Goal: Information Seeking & Learning: Learn about a topic

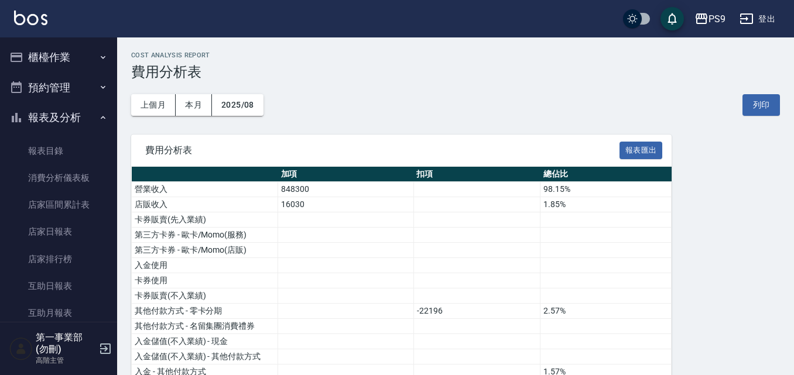
scroll to position [234, 0]
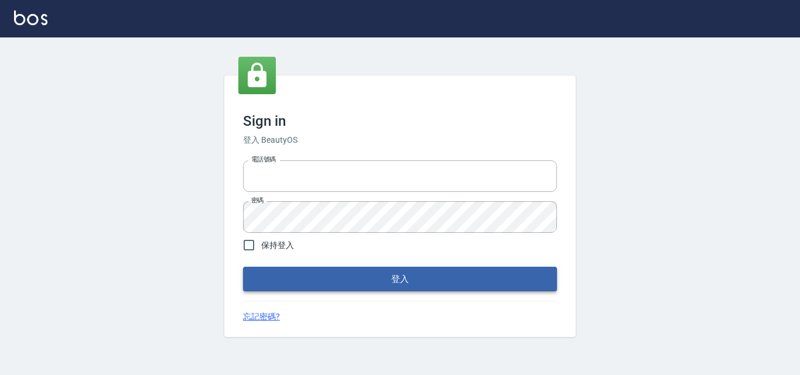
type input "0422211177"
click at [413, 276] on button "登入" at bounding box center [400, 279] width 314 height 25
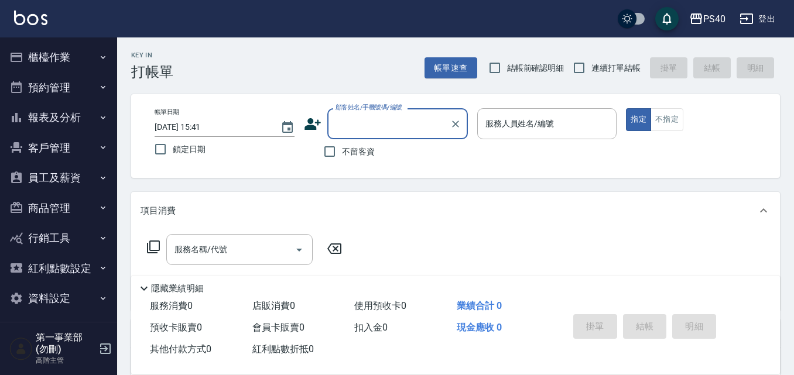
click at [101, 119] on icon "button" at bounding box center [103, 117] width 5 height 3
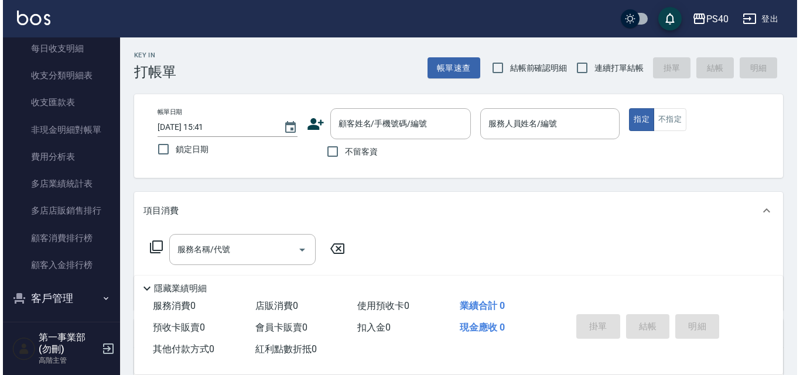
scroll to position [995, 0]
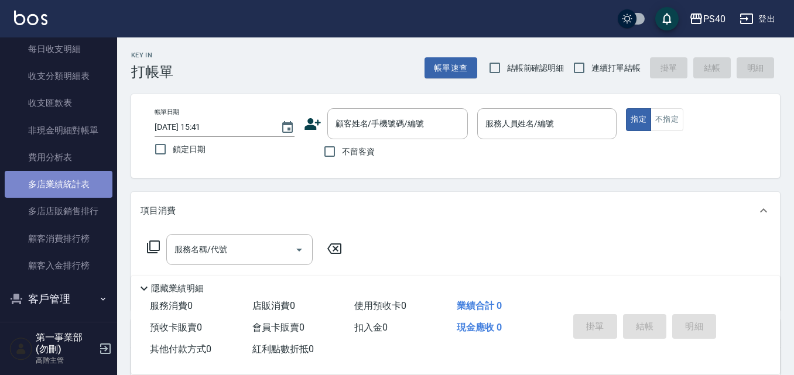
click at [75, 187] on link "多店業績統計表" at bounding box center [59, 184] width 108 height 27
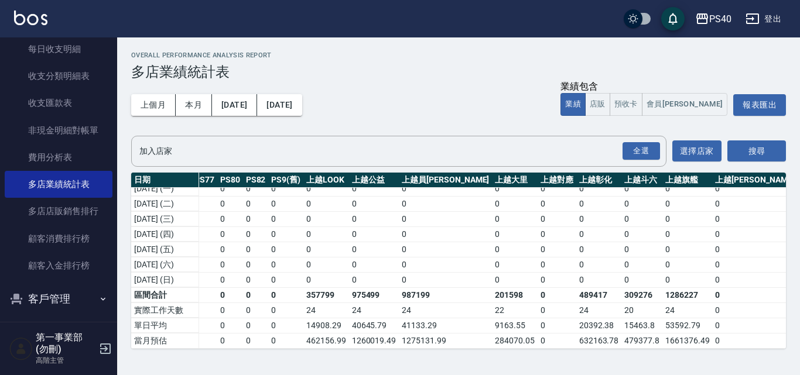
scroll to position [381, 1183]
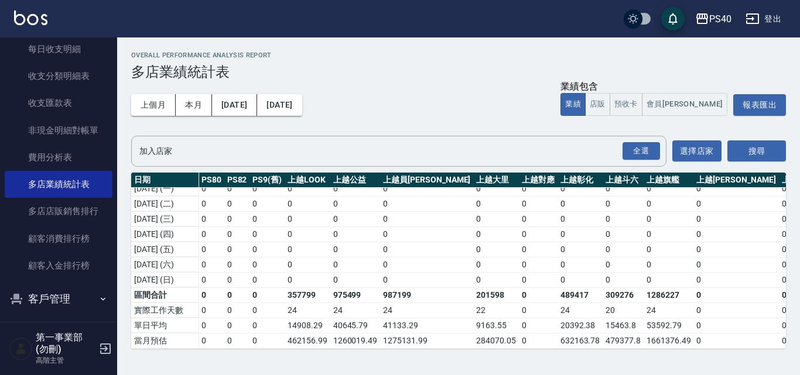
click at [727, 17] on div "PS40" at bounding box center [720, 19] width 22 height 15
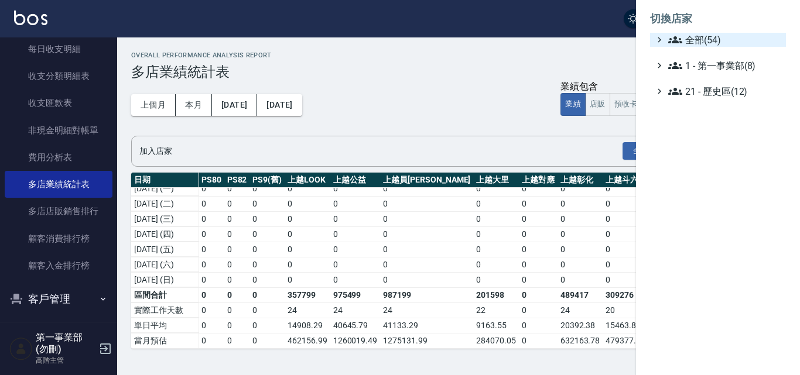
click at [704, 40] on span "全部(54)" at bounding box center [724, 40] width 113 height 14
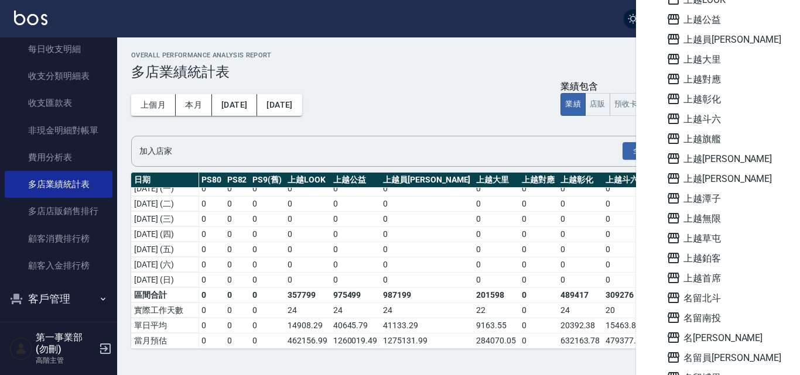
scroll to position [0, 0]
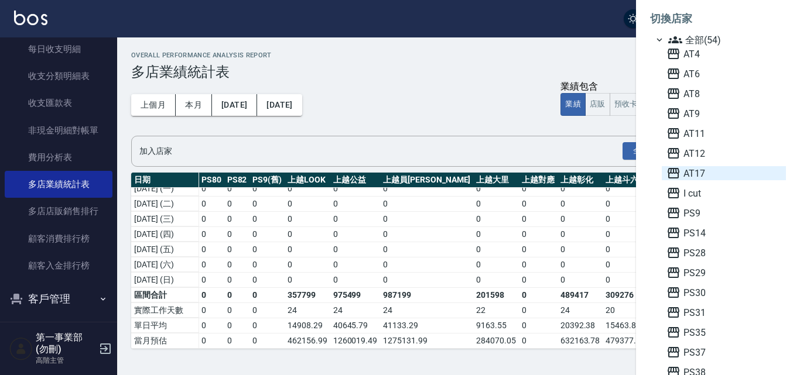
click at [698, 176] on span "AT17" at bounding box center [723, 173] width 115 height 14
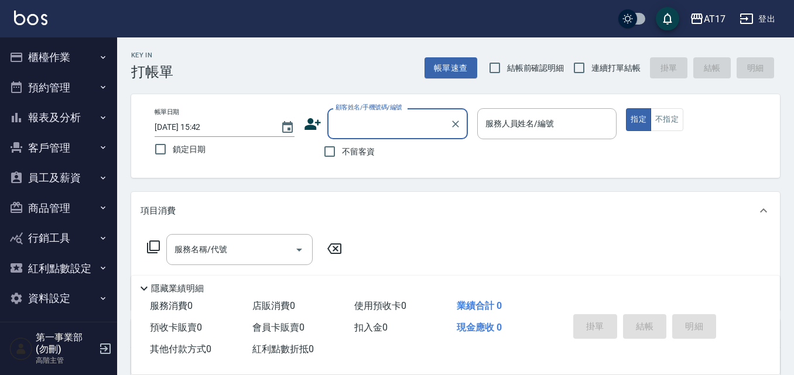
click at [91, 116] on button "報表及分析" at bounding box center [59, 117] width 108 height 30
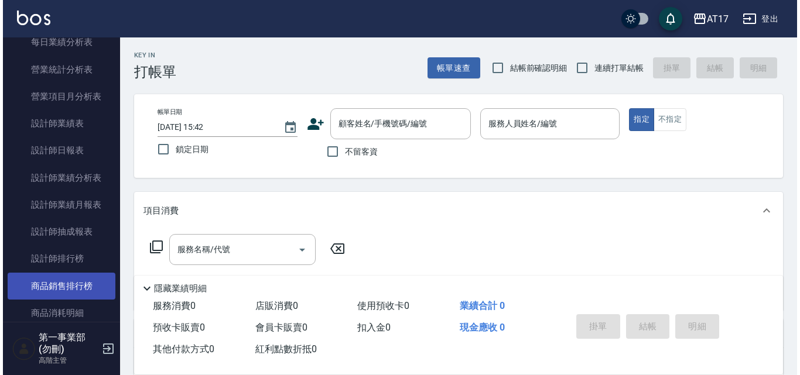
scroll to position [410, 0]
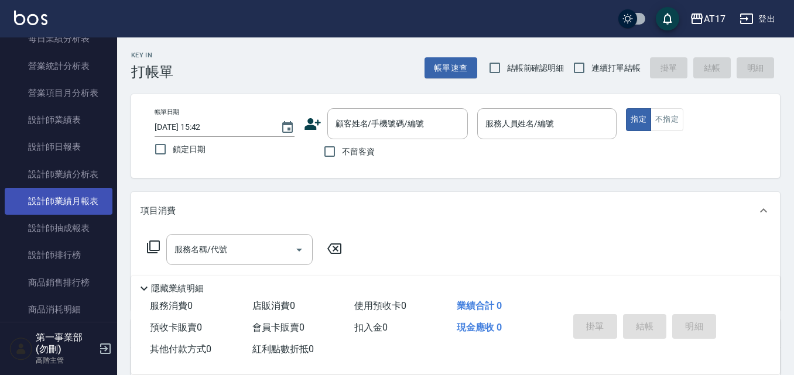
click at [86, 202] on link "設計師業績月報表" at bounding box center [59, 201] width 108 height 27
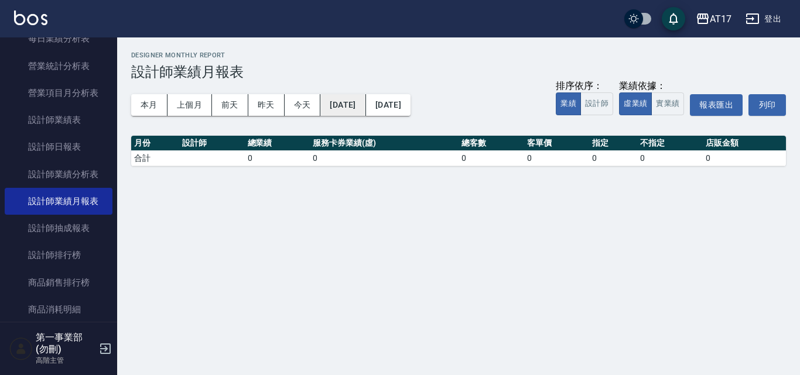
click at [365, 105] on button "2025/08/25" at bounding box center [342, 105] width 45 height 22
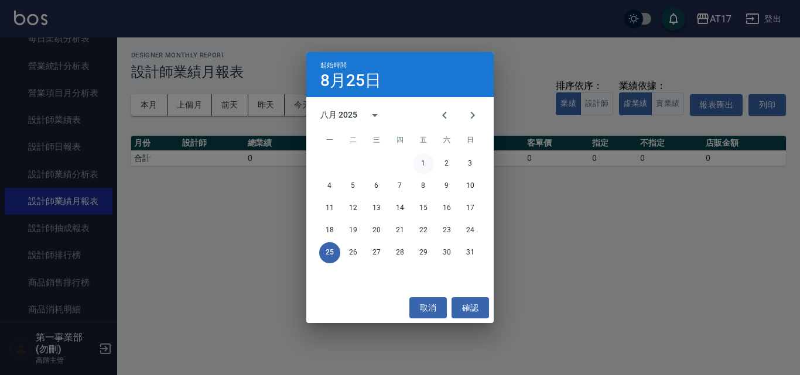
click at [423, 154] on button "1" at bounding box center [423, 163] width 21 height 21
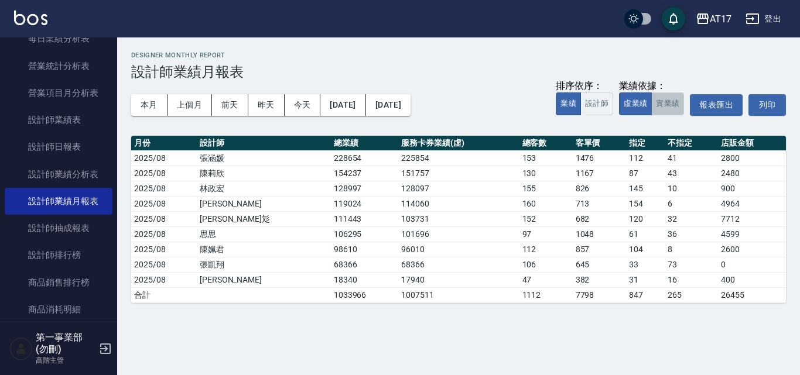
click at [668, 108] on button "實業績" at bounding box center [667, 104] width 33 height 23
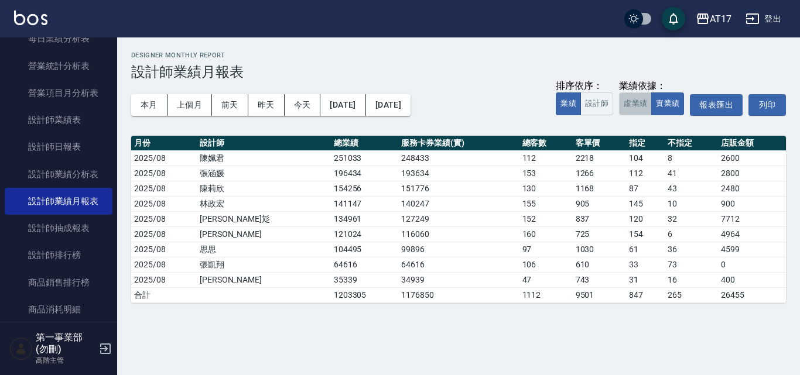
click at [638, 102] on button "虛業績" at bounding box center [635, 104] width 33 height 23
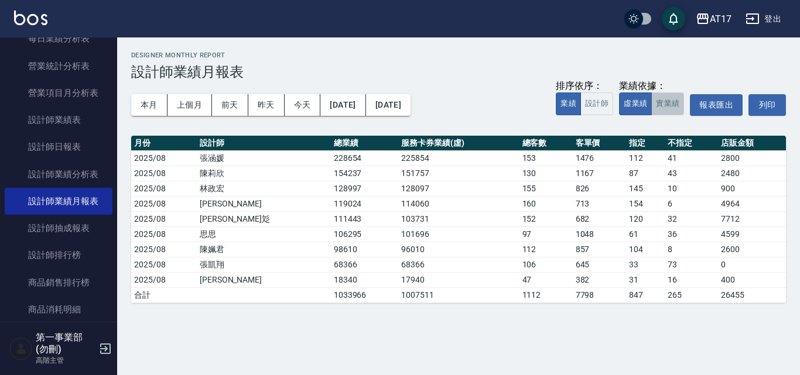
click at [669, 106] on button "實業績" at bounding box center [667, 104] width 33 height 23
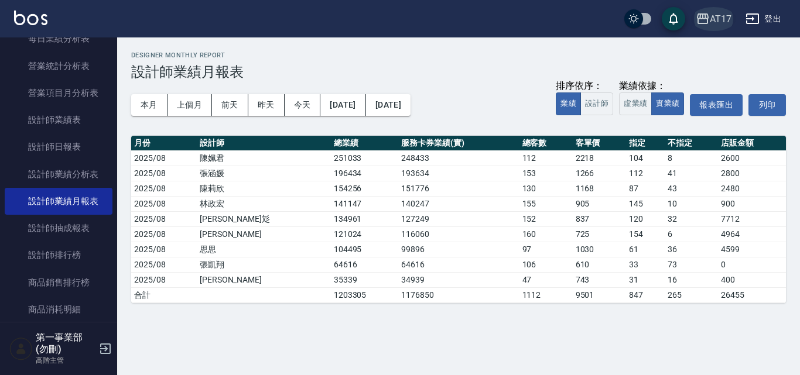
click at [723, 20] on div "AT17" at bounding box center [721, 19] width 22 height 15
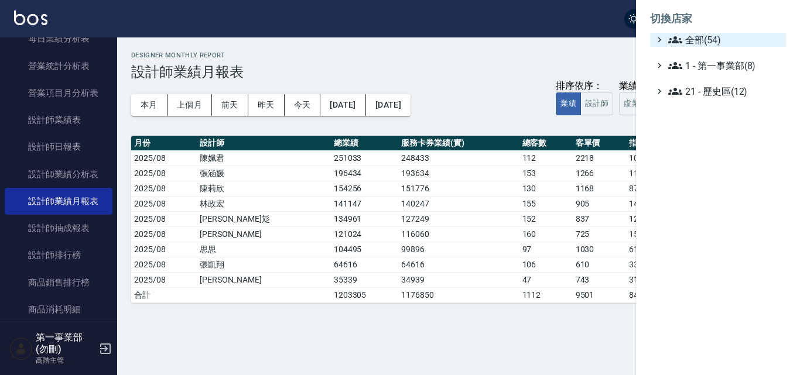
click at [714, 40] on span "全部(54)" at bounding box center [724, 40] width 113 height 14
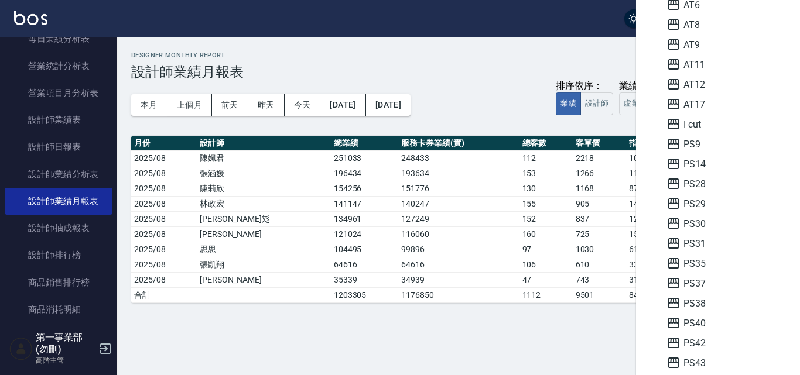
scroll to position [293, 0]
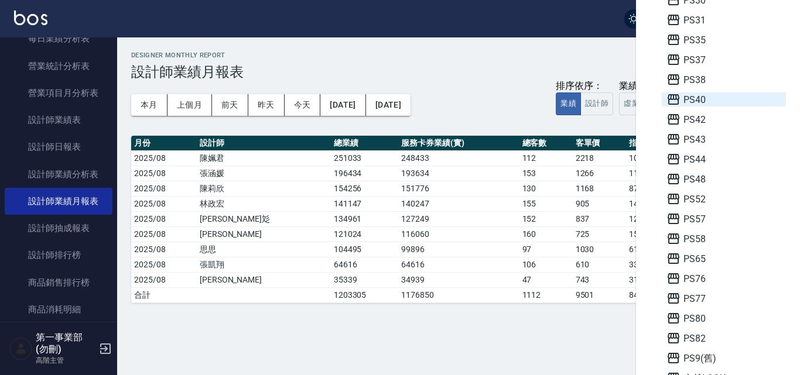
click at [692, 102] on span "PS40" at bounding box center [723, 100] width 115 height 14
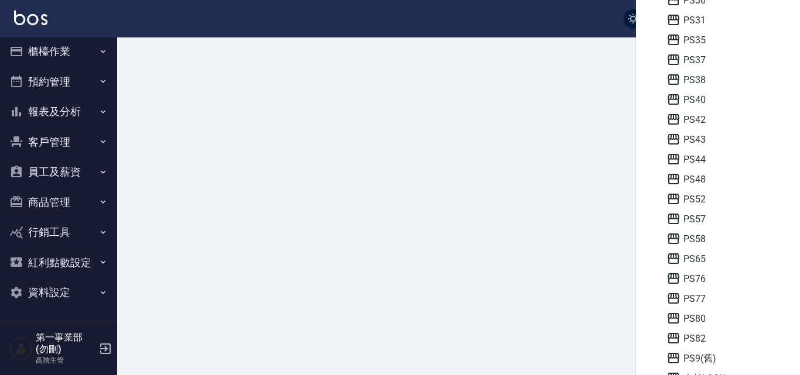
scroll to position [6, 0]
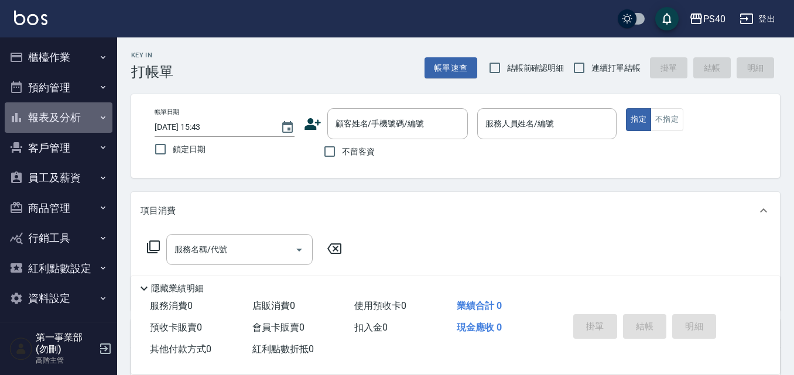
click at [98, 117] on icon "button" at bounding box center [102, 117] width 9 height 9
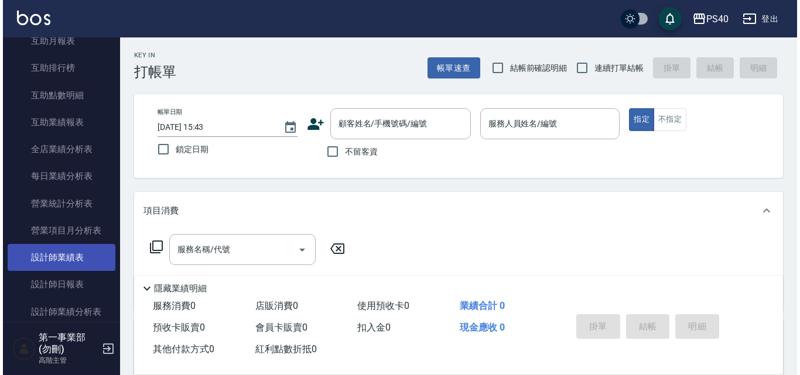
scroll to position [293, 0]
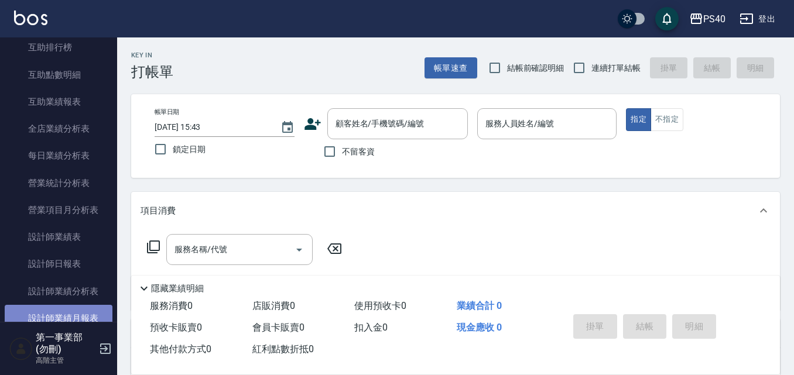
click at [78, 314] on link "設計師業績月報表" at bounding box center [59, 318] width 108 height 27
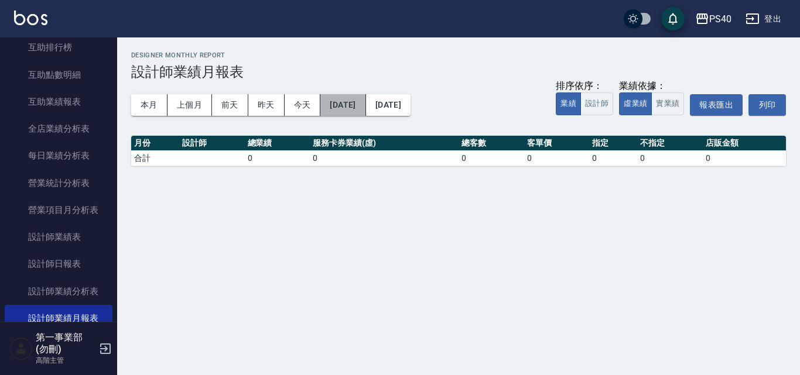
click at [365, 101] on button "2025/08/25" at bounding box center [342, 105] width 45 height 22
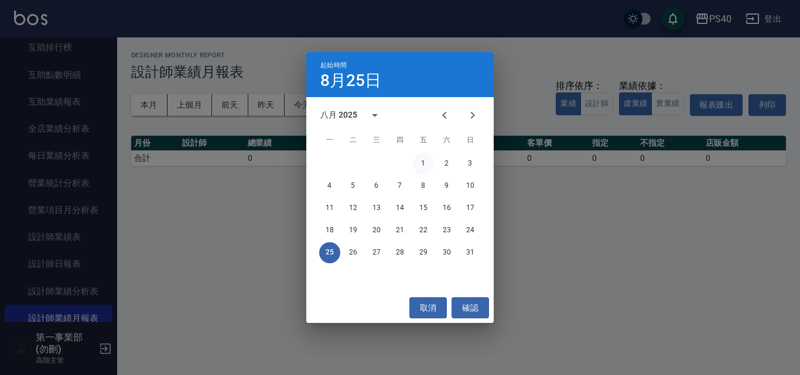
click at [424, 159] on button "1" at bounding box center [423, 163] width 21 height 21
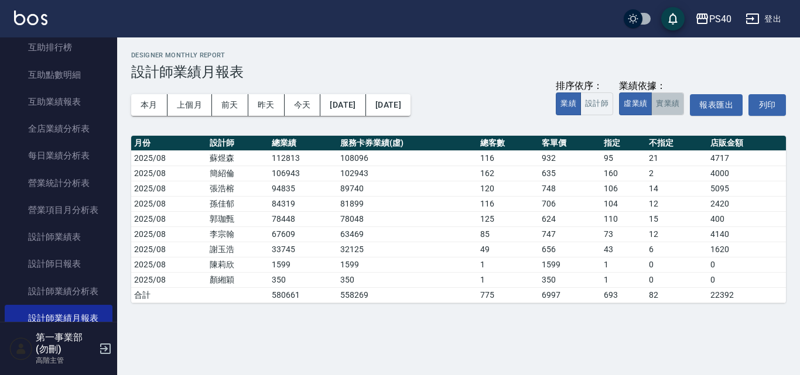
click at [666, 104] on button "實業績" at bounding box center [667, 104] width 33 height 23
click at [721, 18] on div "PS40" at bounding box center [720, 19] width 22 height 15
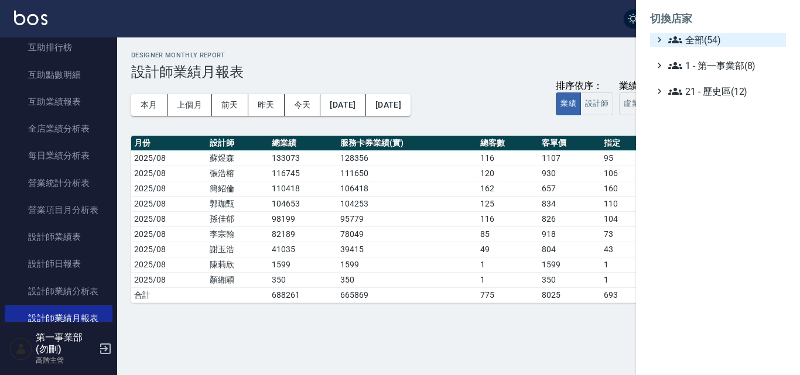
click at [716, 43] on span "全部(54)" at bounding box center [724, 40] width 113 height 14
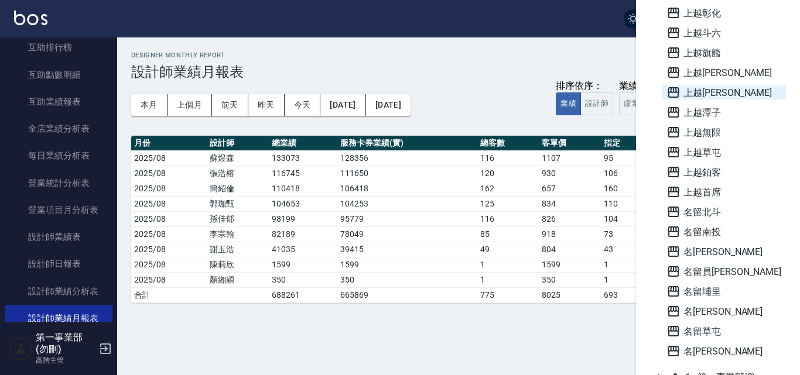
scroll to position [761, 0]
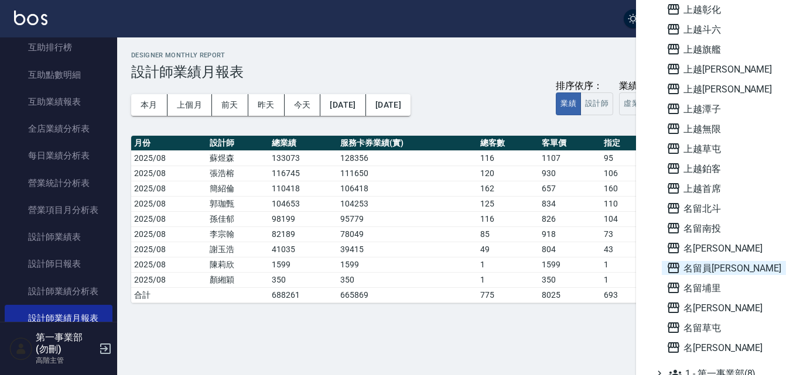
click at [714, 272] on span "名留員[PERSON_NAME]" at bounding box center [723, 268] width 115 height 14
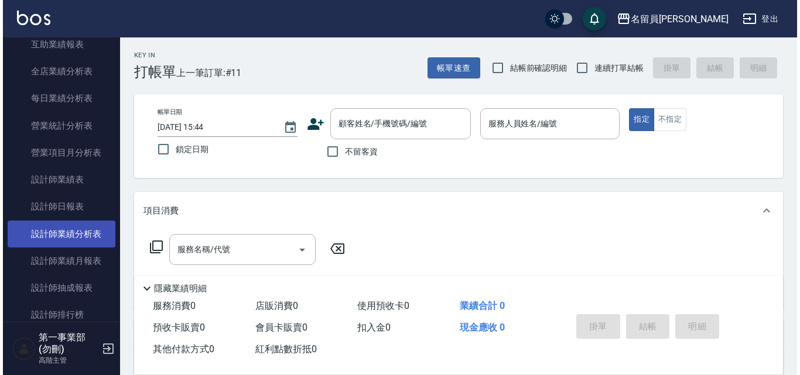
scroll to position [351, 0]
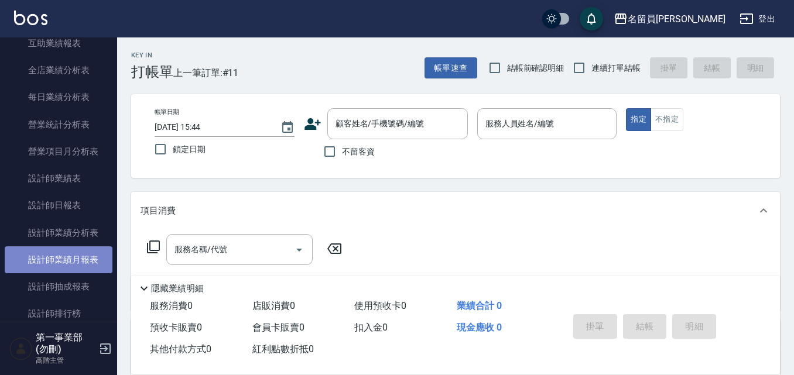
click at [81, 258] on link "設計師業績月報表" at bounding box center [59, 260] width 108 height 27
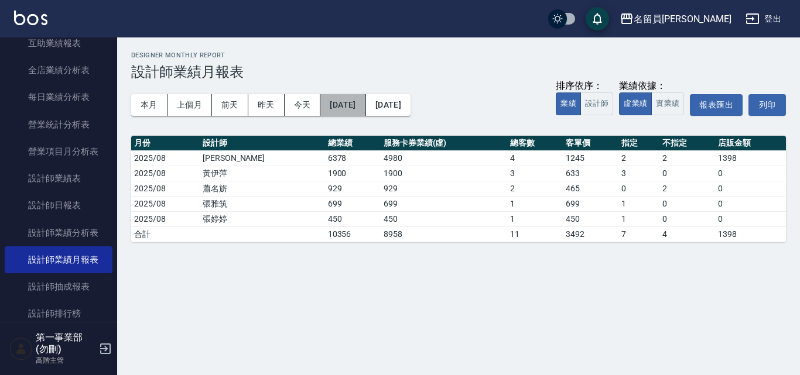
click at [365, 104] on button "2025/08/25" at bounding box center [342, 105] width 45 height 22
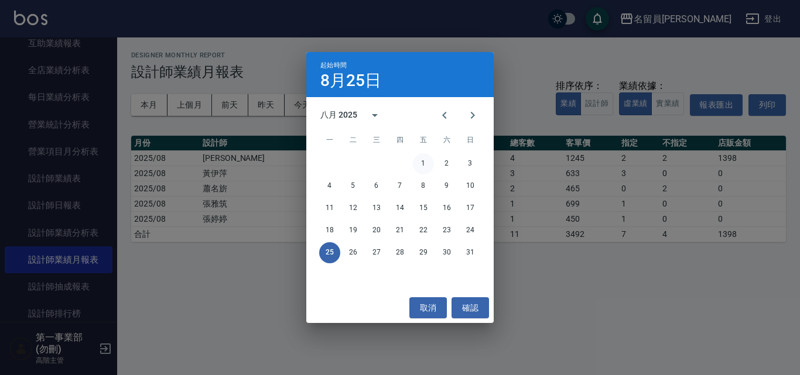
click at [426, 160] on button "1" at bounding box center [423, 163] width 21 height 21
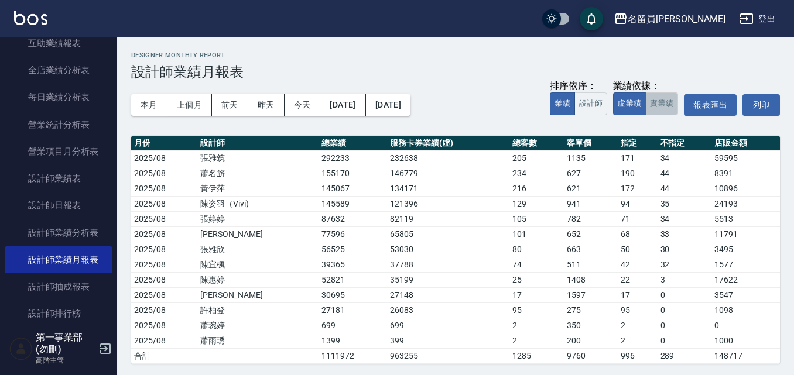
click at [668, 111] on button "實業績" at bounding box center [661, 104] width 33 height 23
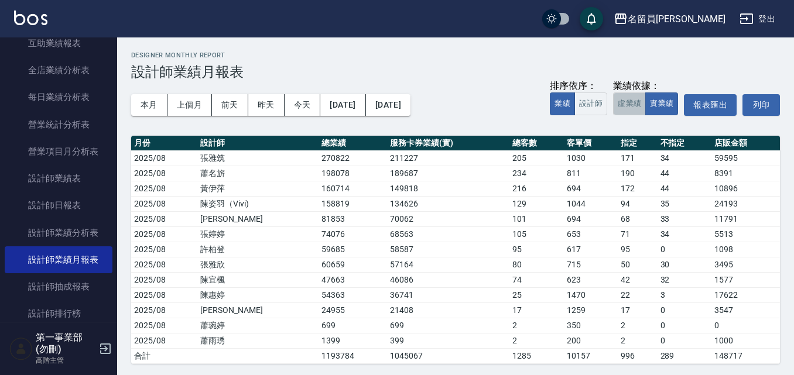
click at [624, 106] on button "虛業績" at bounding box center [629, 104] width 33 height 23
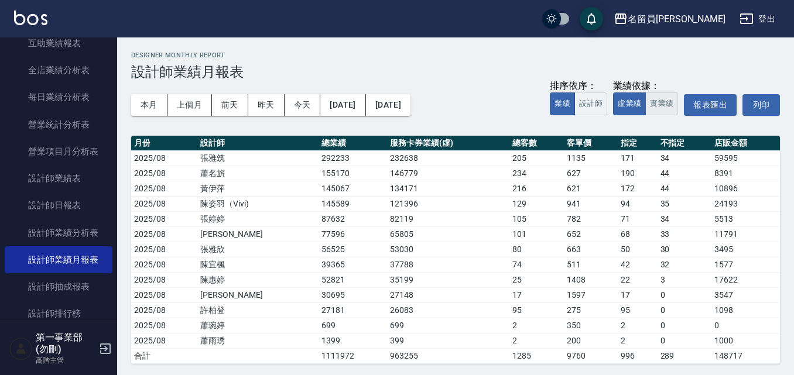
click at [671, 108] on button "實業績" at bounding box center [661, 104] width 33 height 23
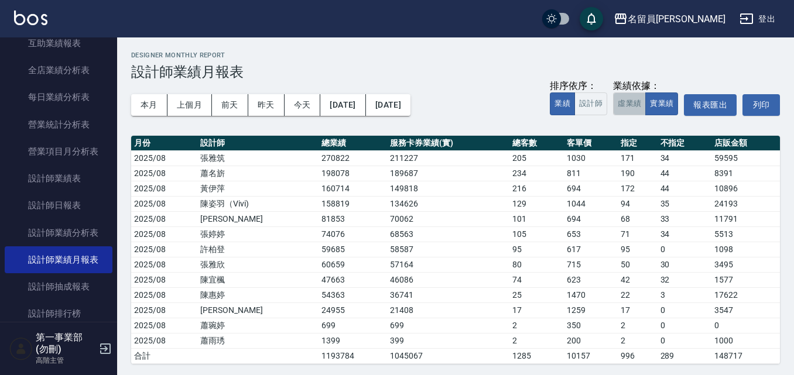
click at [631, 104] on button "虛業績" at bounding box center [629, 104] width 33 height 23
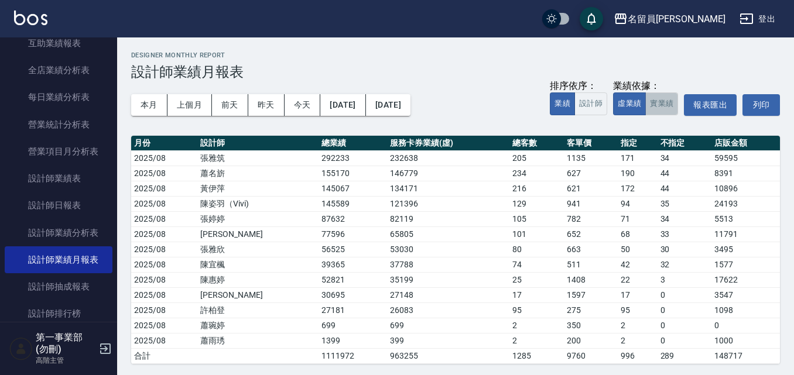
click at [673, 102] on button "實業績" at bounding box center [661, 104] width 33 height 23
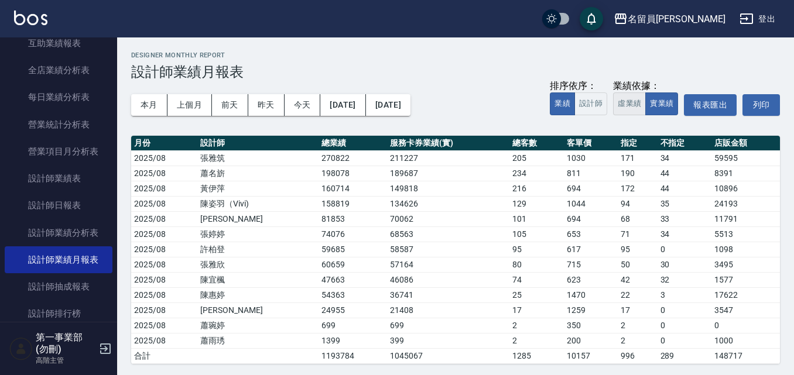
click at [633, 106] on button "虛業績" at bounding box center [629, 104] width 33 height 23
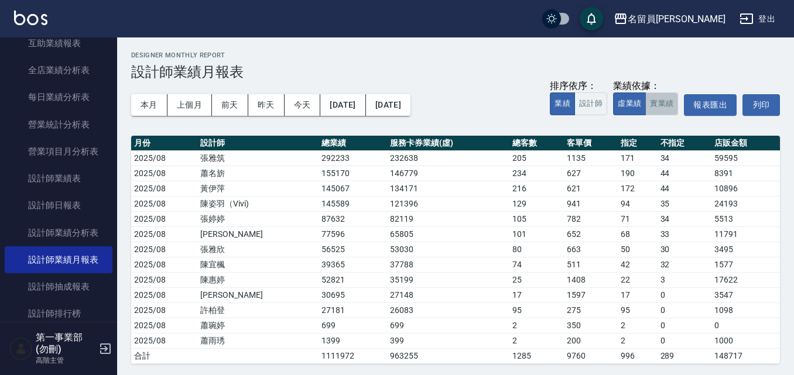
click at [665, 105] on button "實業績" at bounding box center [661, 104] width 33 height 23
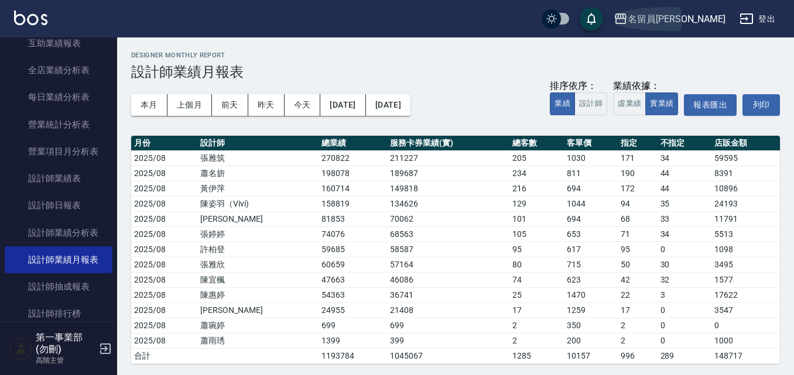
click at [706, 18] on div "名留員林中正" at bounding box center [677, 19] width 98 height 15
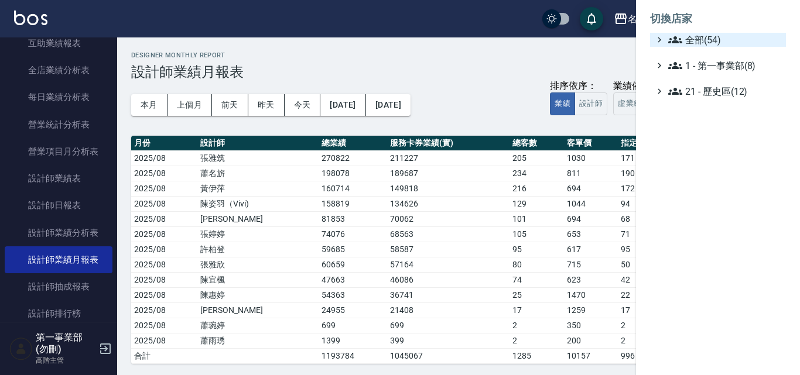
click at [697, 45] on span "全部(54)" at bounding box center [724, 40] width 113 height 14
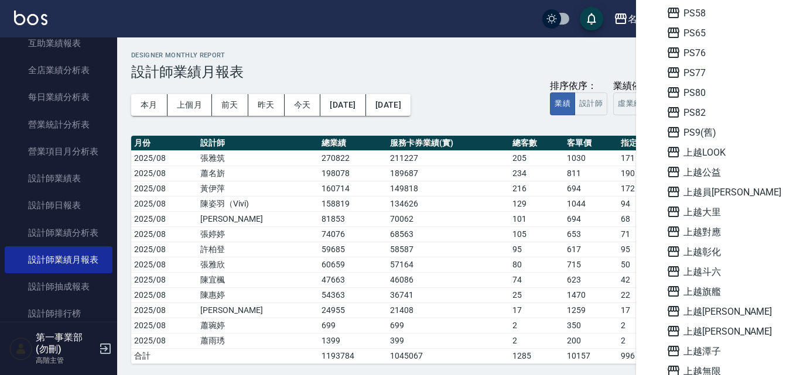
scroll to position [527, 0]
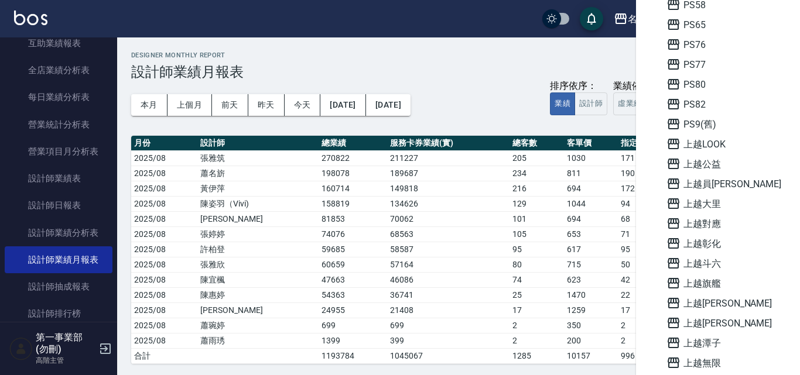
click at [703, 175] on div "AT4 AT6 AT8 AT9 AT11 AT12 AT17 I cut PS9 PS14 PS28 PS29 PS30 PS31 PS35 PS37 PS3…" at bounding box center [724, 54] width 124 height 1069
click at [703, 182] on span "上越員[PERSON_NAME]" at bounding box center [723, 184] width 115 height 14
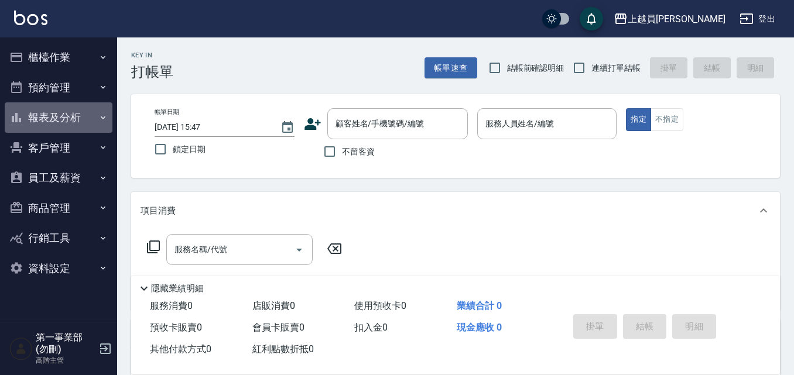
click at [105, 115] on icon "button" at bounding box center [102, 117] width 9 height 9
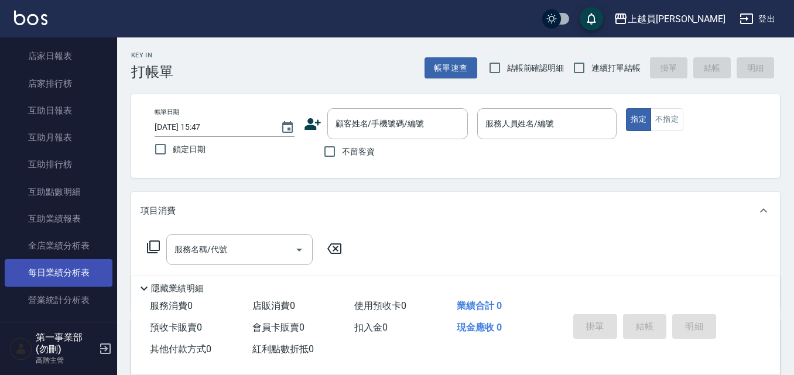
scroll to position [293, 0]
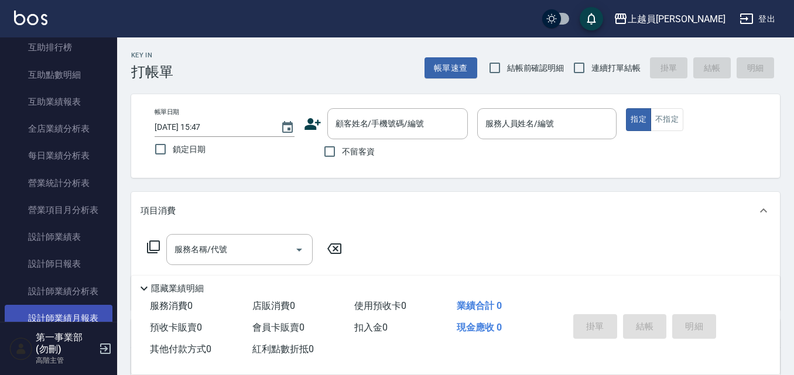
click at [88, 316] on link "設計師業績月報表" at bounding box center [59, 318] width 108 height 27
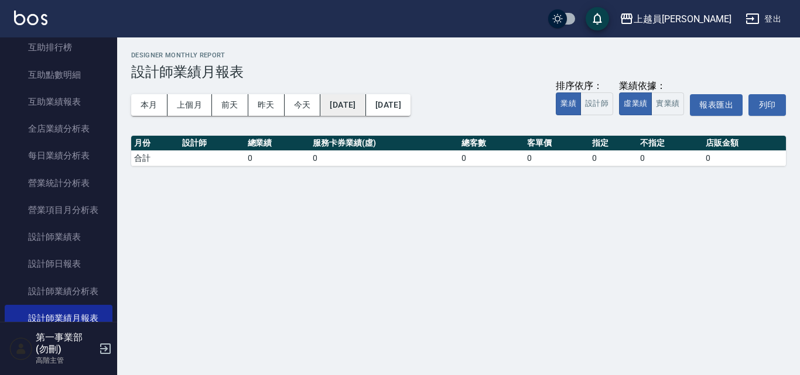
click at [365, 104] on button "2025/08/25" at bounding box center [342, 105] width 45 height 22
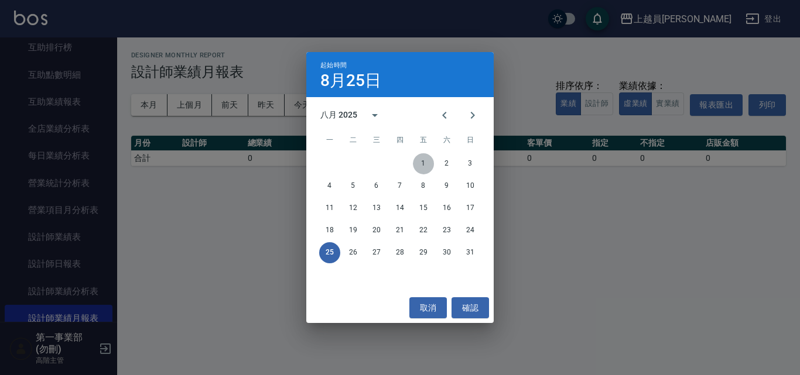
click at [425, 162] on button "1" at bounding box center [423, 163] width 21 height 21
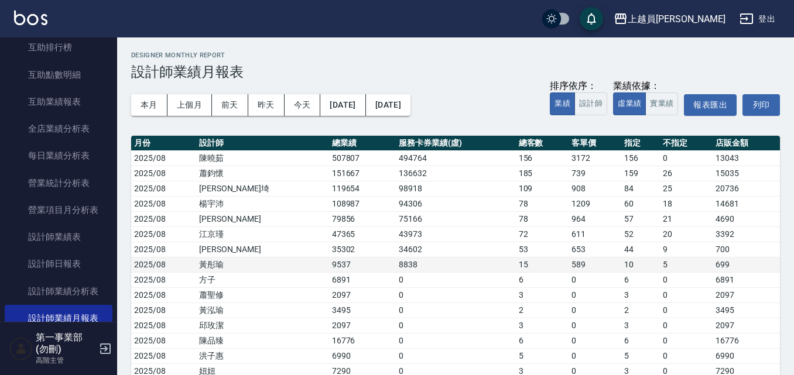
scroll to position [49, 0]
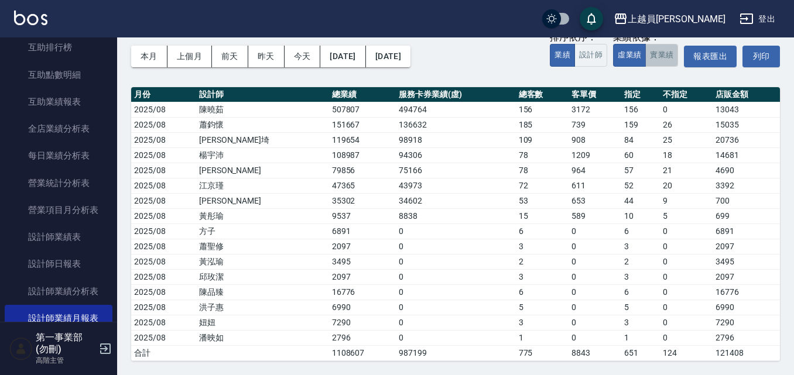
click at [667, 60] on button "實業績" at bounding box center [661, 55] width 33 height 23
click at [630, 60] on button "虛業績" at bounding box center [629, 55] width 33 height 23
click at [664, 57] on button "實業績" at bounding box center [661, 55] width 33 height 23
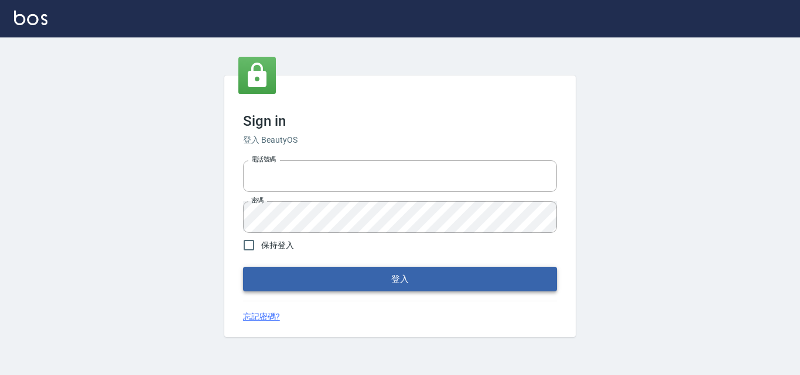
type input "0422211177"
drag, startPoint x: 394, startPoint y: 273, endPoint x: 382, endPoint y: 267, distance: 13.4
click at [394, 273] on button "登入" at bounding box center [400, 279] width 314 height 25
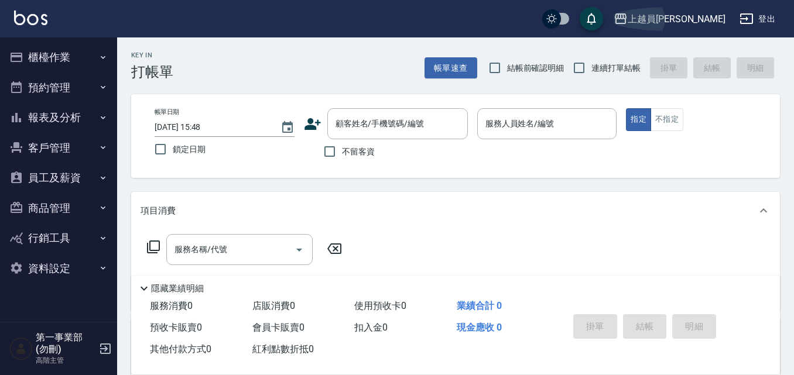
click at [713, 12] on div "上越員[PERSON_NAME]" at bounding box center [677, 19] width 98 height 15
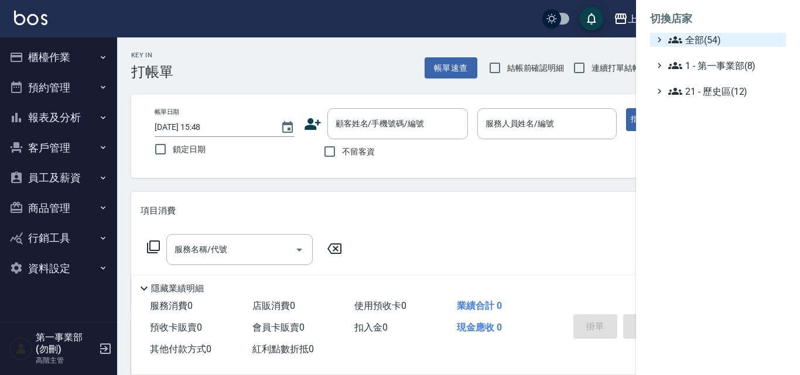
drag, startPoint x: 707, startPoint y: 40, endPoint x: 699, endPoint y: 45, distance: 9.7
click at [705, 41] on span "全部(54)" at bounding box center [724, 40] width 113 height 14
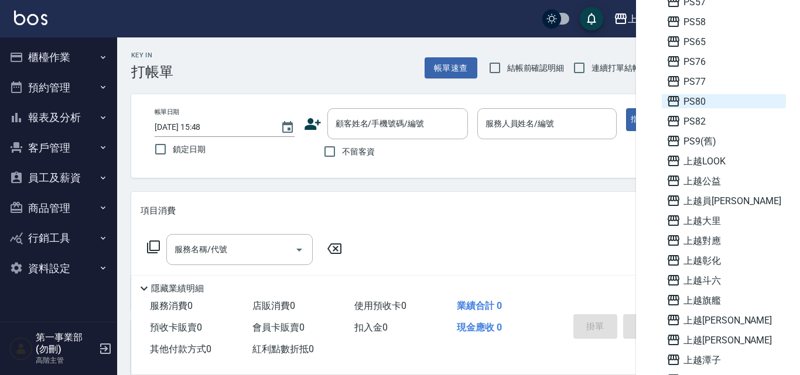
scroll to position [527, 0]
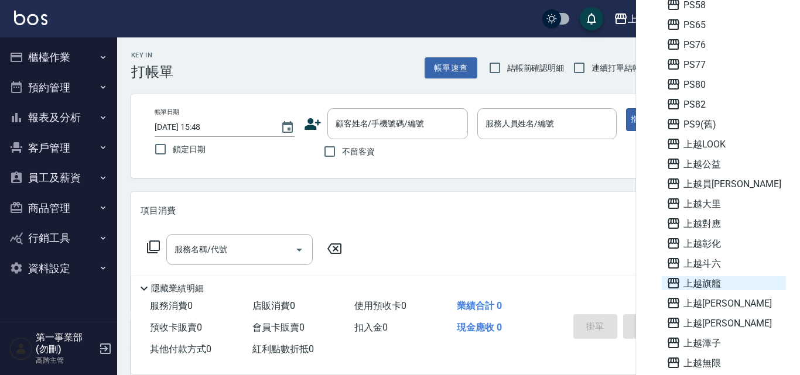
click at [703, 279] on span "上越旗艦" at bounding box center [723, 283] width 115 height 14
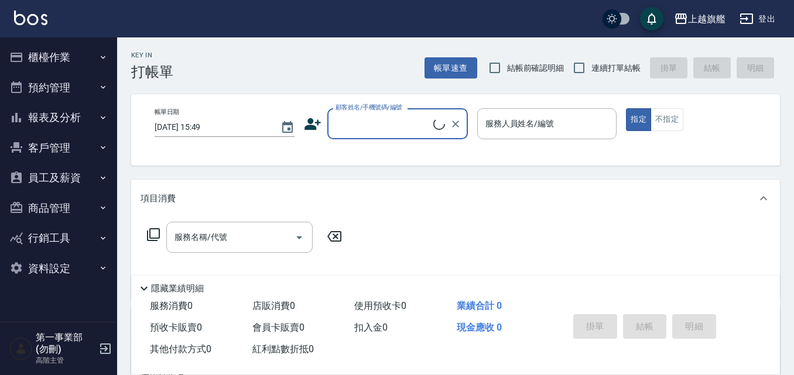
click at [98, 87] on icon "button" at bounding box center [102, 87] width 9 height 9
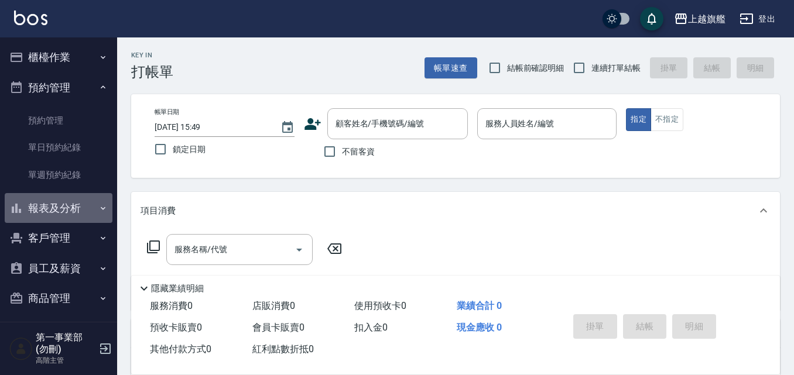
click at [98, 208] on icon "button" at bounding box center [102, 208] width 9 height 9
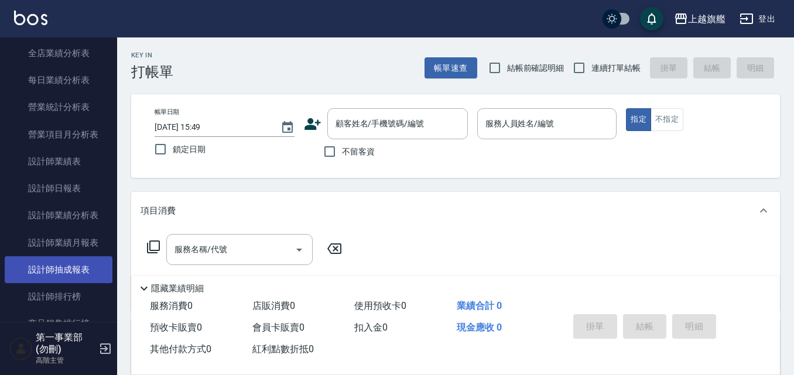
scroll to position [468, 0]
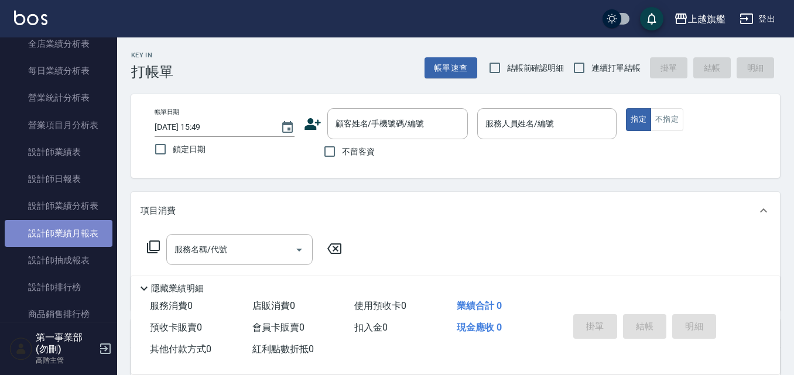
click at [81, 234] on link "設計師業績月報表" at bounding box center [59, 233] width 108 height 27
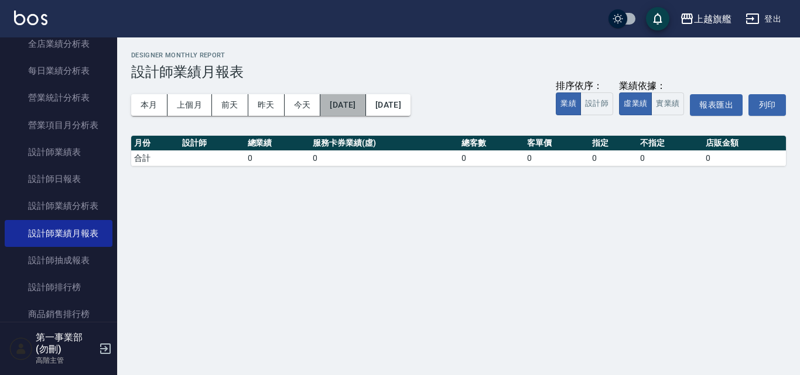
click at [365, 104] on button "[DATE]" at bounding box center [342, 105] width 45 height 22
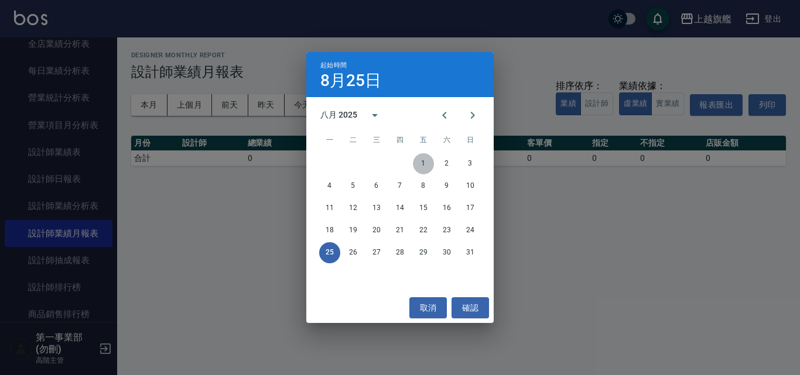
click at [424, 162] on button "1" at bounding box center [423, 163] width 21 height 21
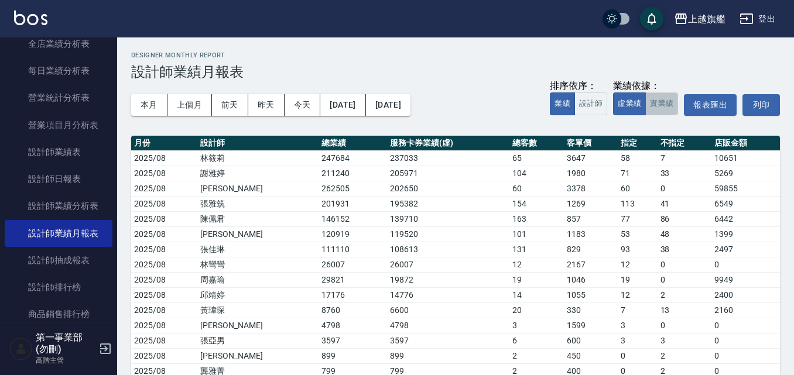
click at [663, 104] on button "實業績" at bounding box center [661, 104] width 33 height 23
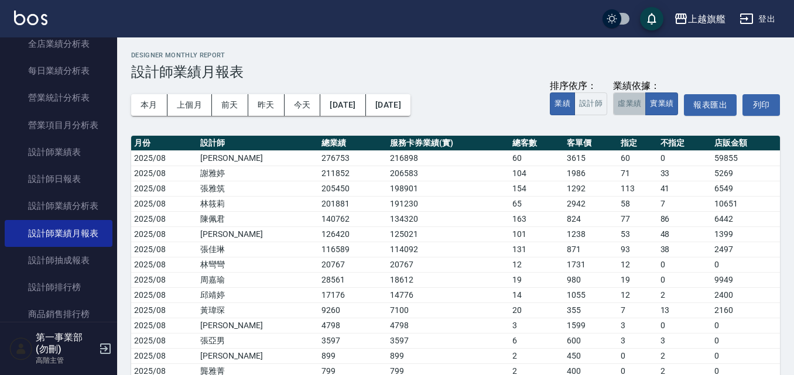
click at [632, 107] on button "虛業績" at bounding box center [629, 104] width 33 height 23
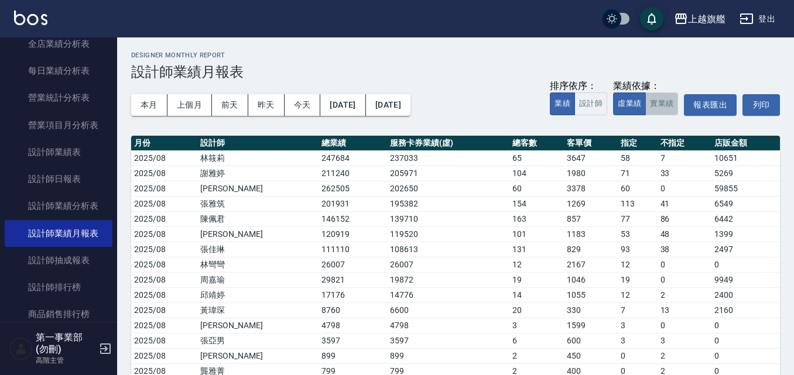
click at [664, 104] on button "實業績" at bounding box center [661, 104] width 33 height 23
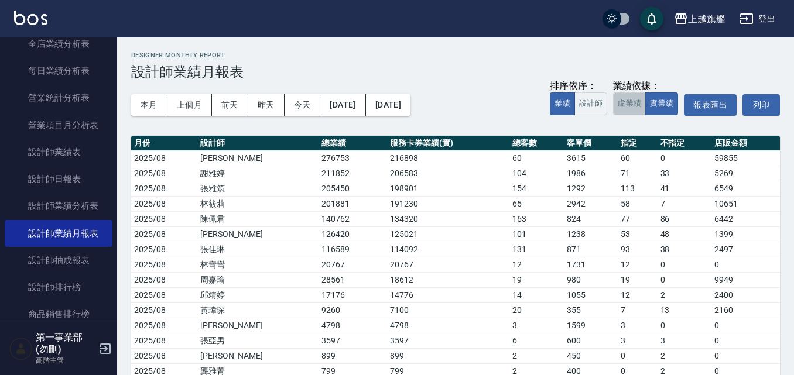
click at [630, 105] on button "虛業績" at bounding box center [629, 104] width 33 height 23
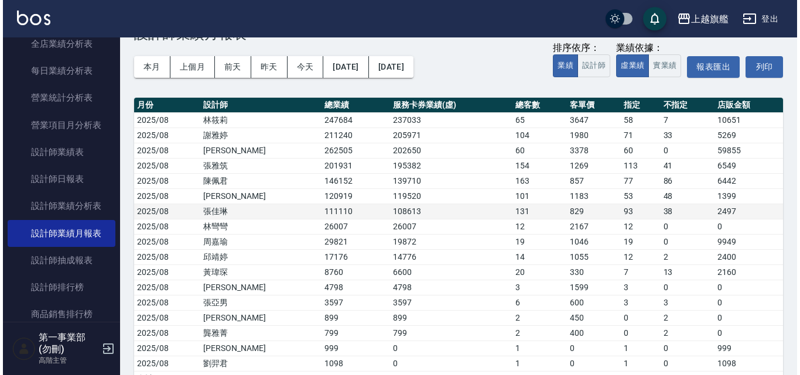
scroll to position [59, 0]
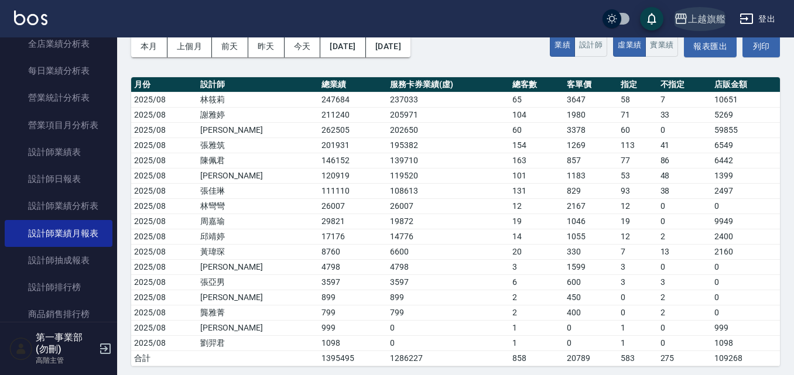
click at [713, 19] on div "上越旗艦" at bounding box center [706, 19] width 37 height 15
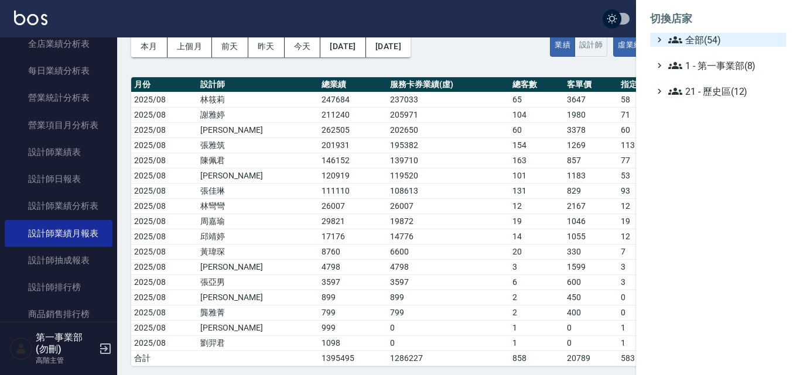
click at [706, 42] on span "全部(54)" at bounding box center [724, 40] width 113 height 14
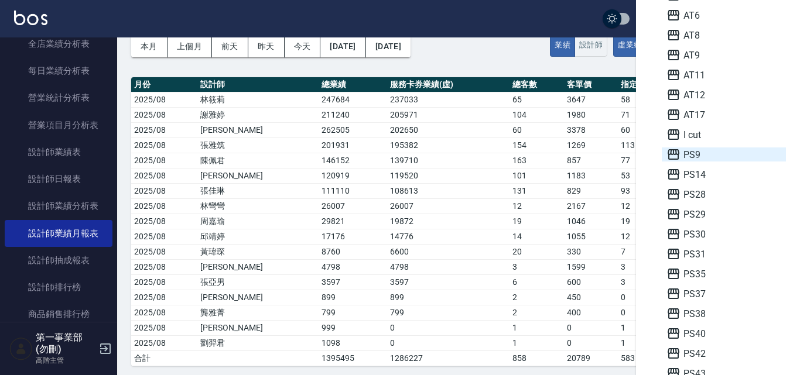
click at [691, 155] on span "PS9" at bounding box center [723, 155] width 115 height 14
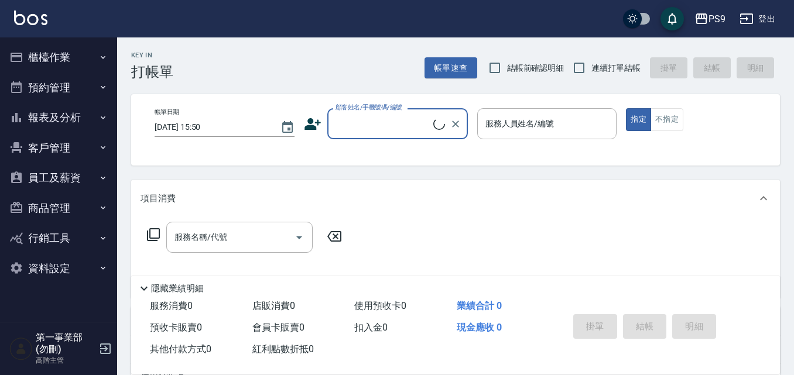
click at [101, 117] on icon "button" at bounding box center [102, 117] width 9 height 9
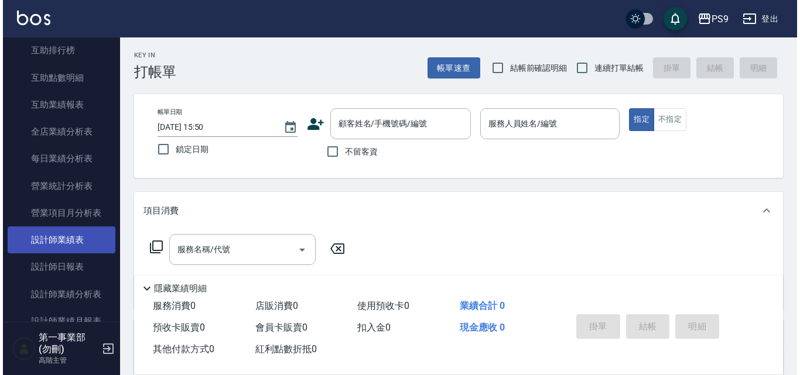
scroll to position [293, 0]
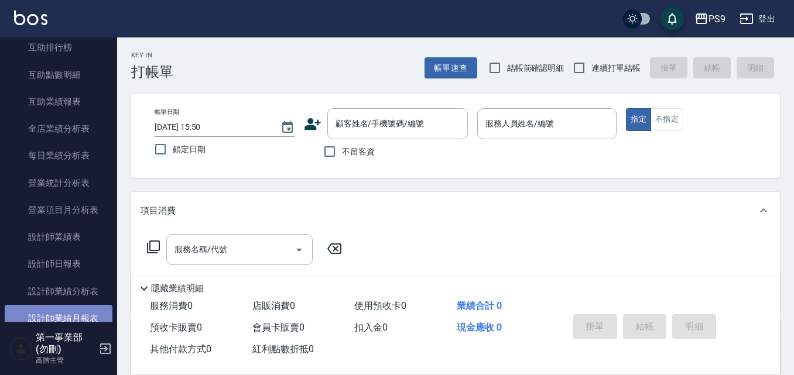
click at [82, 318] on link "設計師業績月報表" at bounding box center [59, 318] width 108 height 27
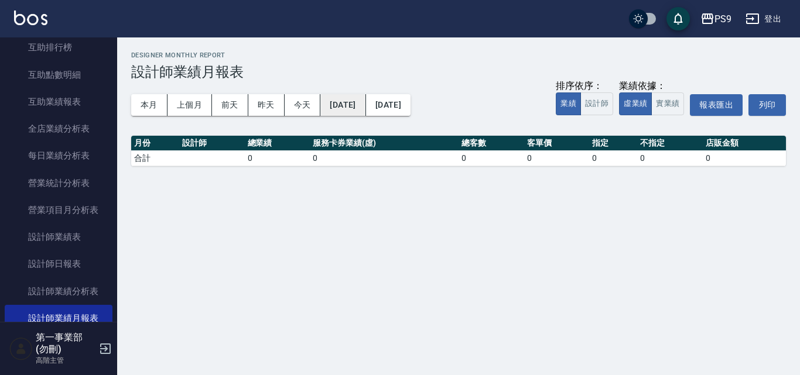
click at [365, 104] on button "[DATE]" at bounding box center [342, 105] width 45 height 22
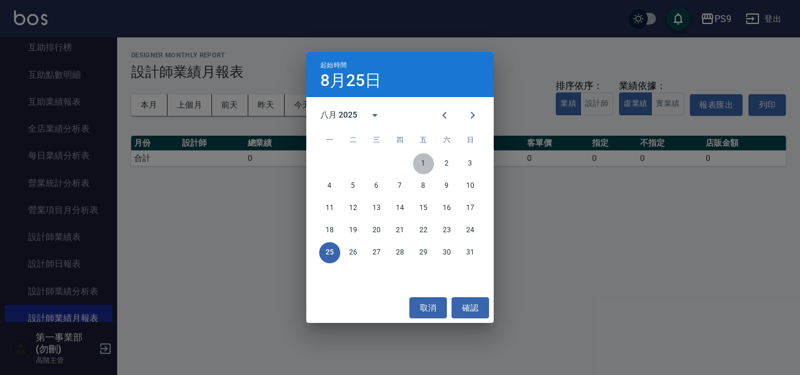
click at [424, 163] on button "1" at bounding box center [423, 163] width 21 height 21
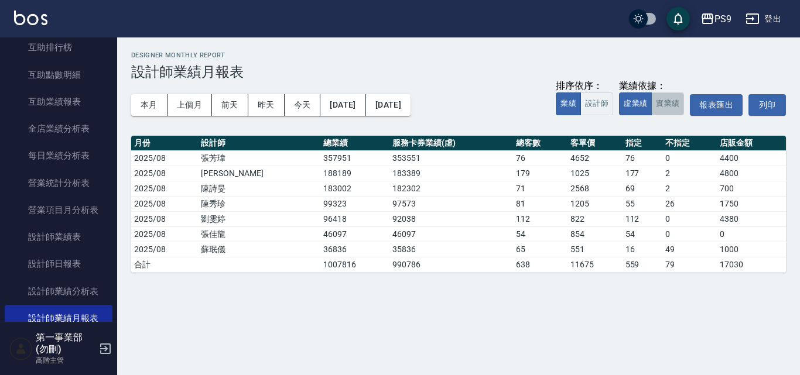
click at [672, 104] on button "實業績" at bounding box center [667, 104] width 33 height 23
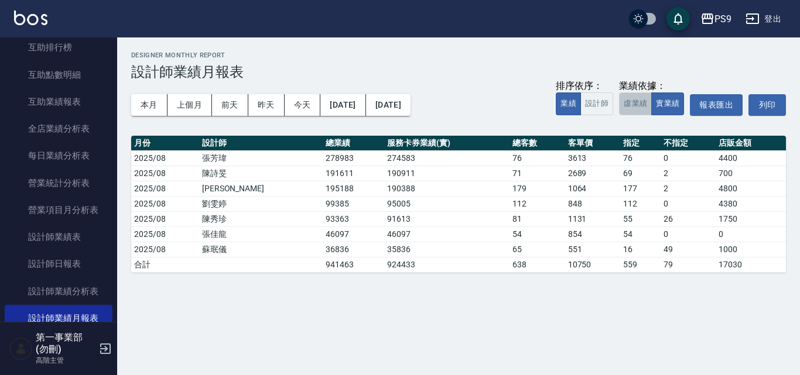
click at [633, 104] on button "虛業績" at bounding box center [635, 104] width 33 height 23
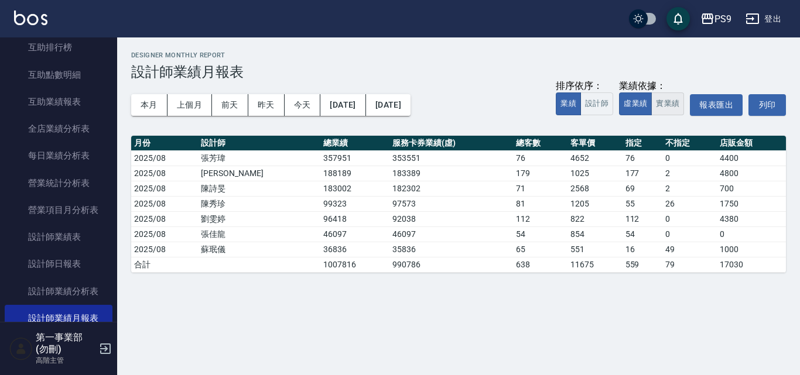
click at [667, 108] on button "實業績" at bounding box center [667, 104] width 33 height 23
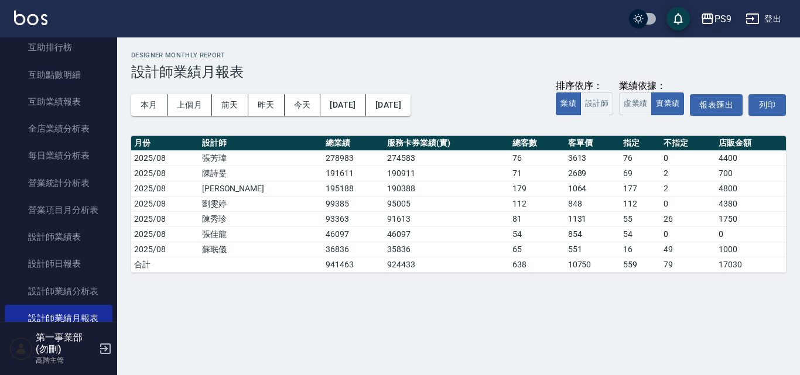
click at [724, 15] on div "PS9" at bounding box center [722, 19] width 17 height 15
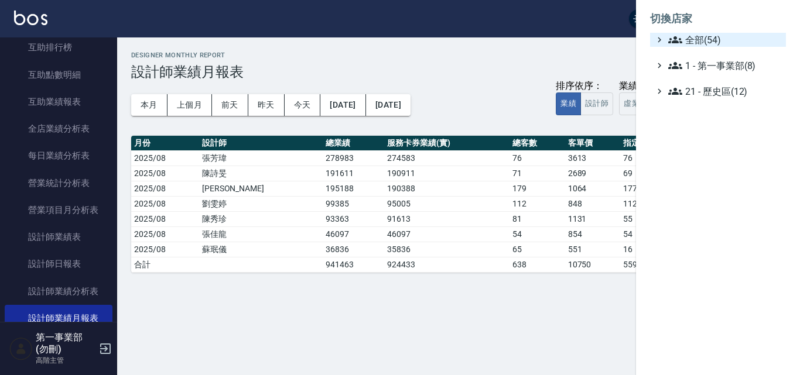
click at [713, 40] on span "全部(54)" at bounding box center [724, 40] width 113 height 14
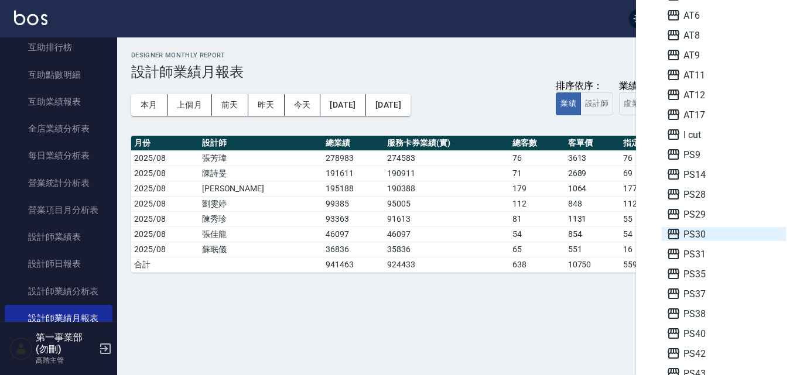
scroll to position [176, 0]
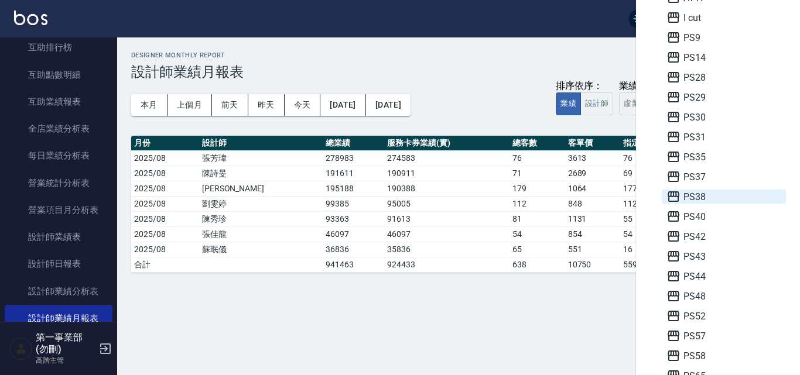
click at [688, 199] on span "PS38" at bounding box center [723, 197] width 115 height 14
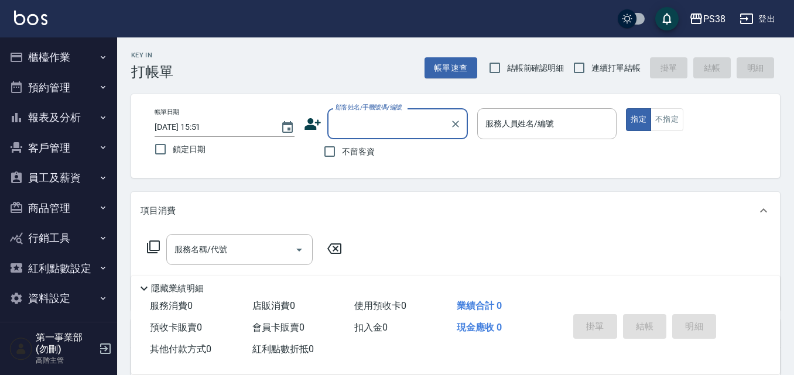
click at [100, 117] on icon "button" at bounding box center [102, 117] width 9 height 9
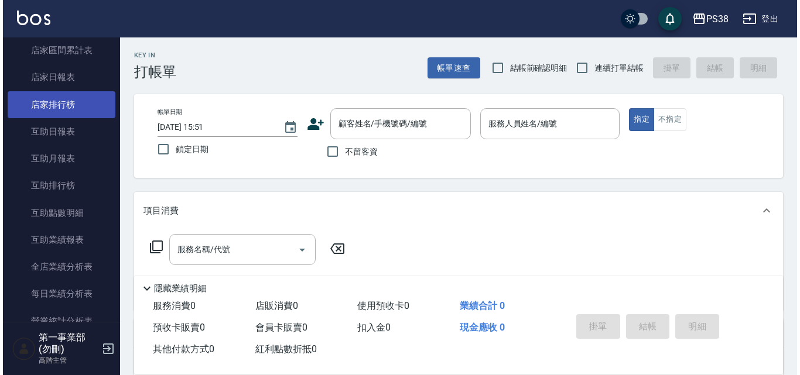
scroll to position [293, 0]
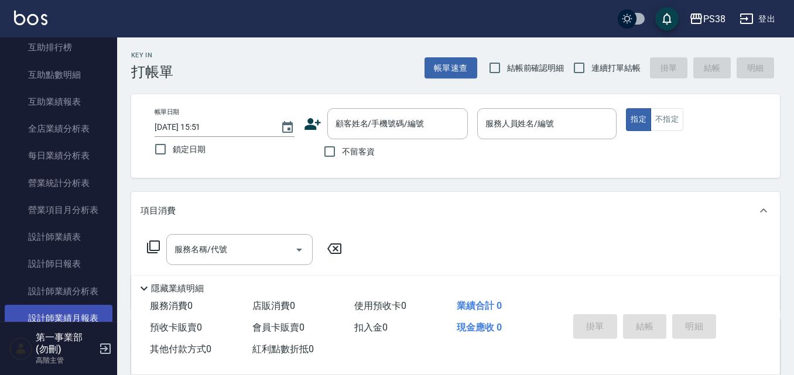
click at [81, 317] on link "設計師業績月報表" at bounding box center [59, 318] width 108 height 27
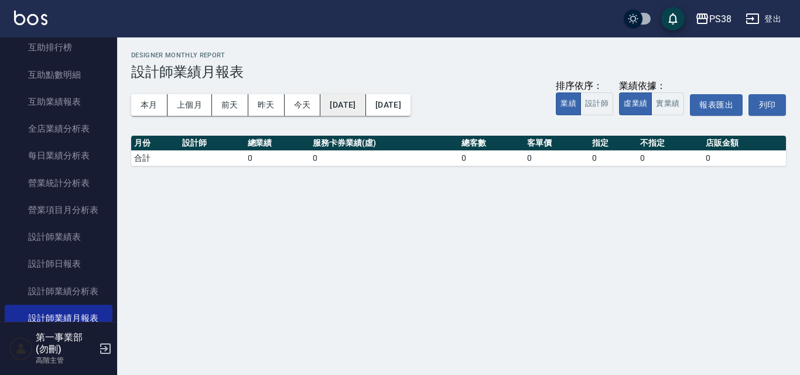
click at [365, 104] on button "[DATE]" at bounding box center [342, 105] width 45 height 22
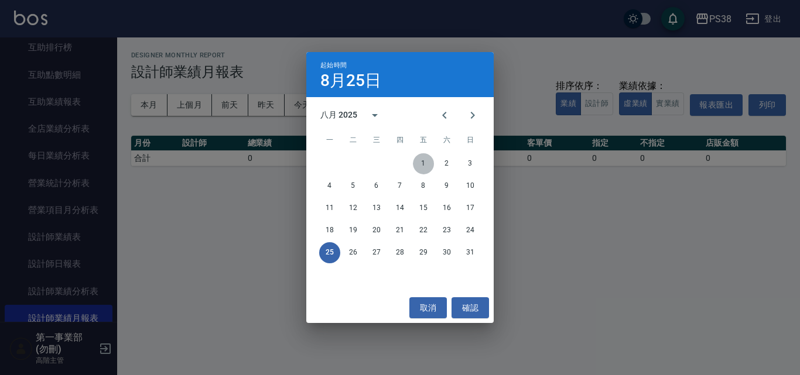
click at [426, 159] on button "1" at bounding box center [423, 163] width 21 height 21
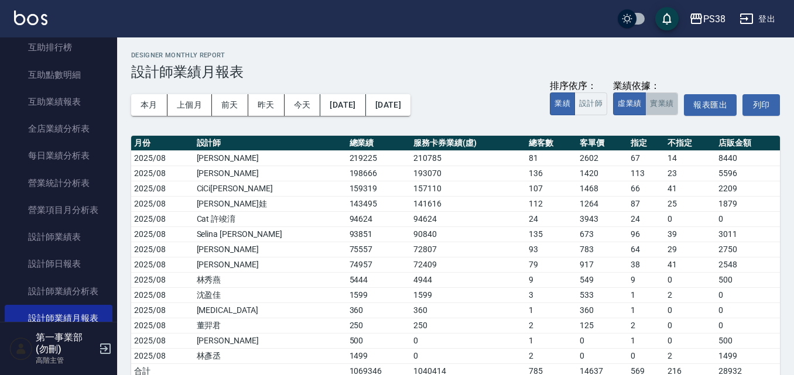
click at [665, 102] on button "實業績" at bounding box center [661, 104] width 33 height 23
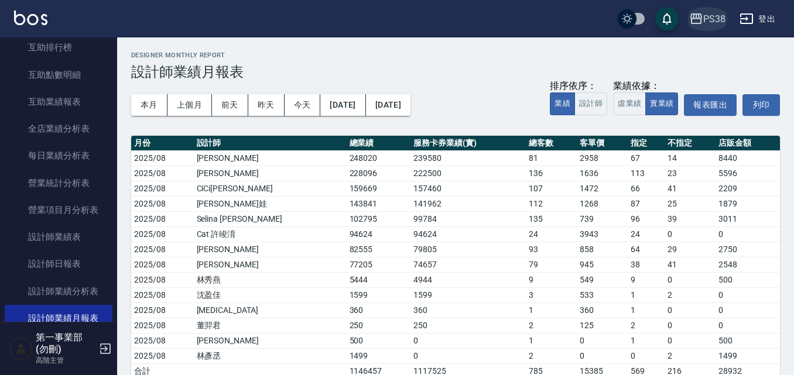
click at [719, 18] on div "PS38" at bounding box center [714, 19] width 22 height 15
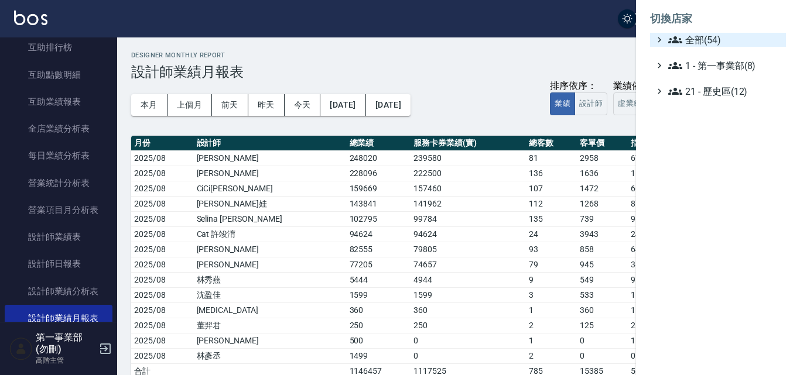
click at [710, 40] on span "全部(54)" at bounding box center [724, 40] width 113 height 14
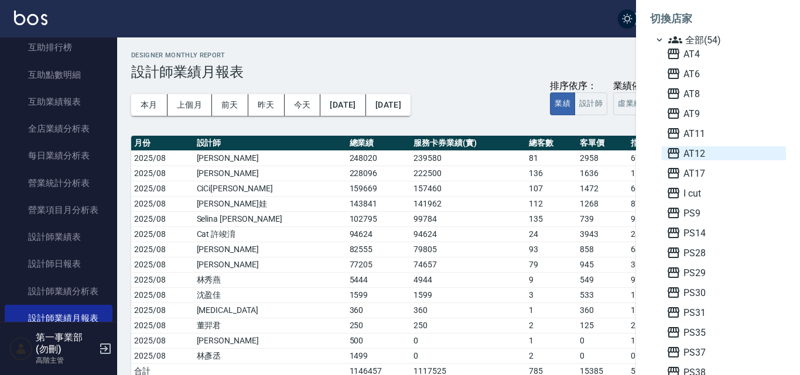
click at [699, 157] on span "AT12" at bounding box center [723, 153] width 115 height 14
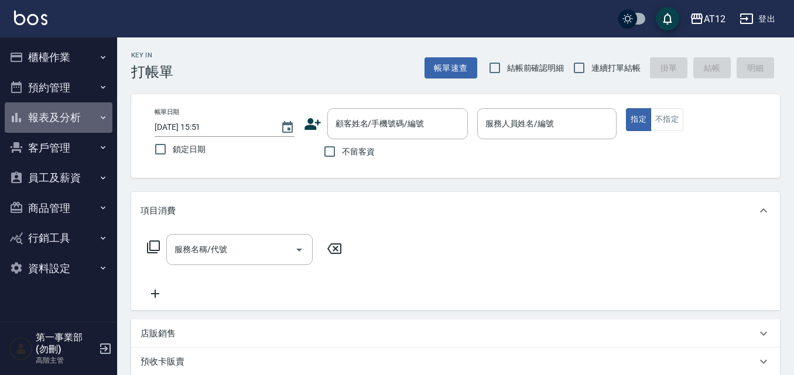
click at [101, 118] on icon "button" at bounding box center [102, 117] width 9 height 9
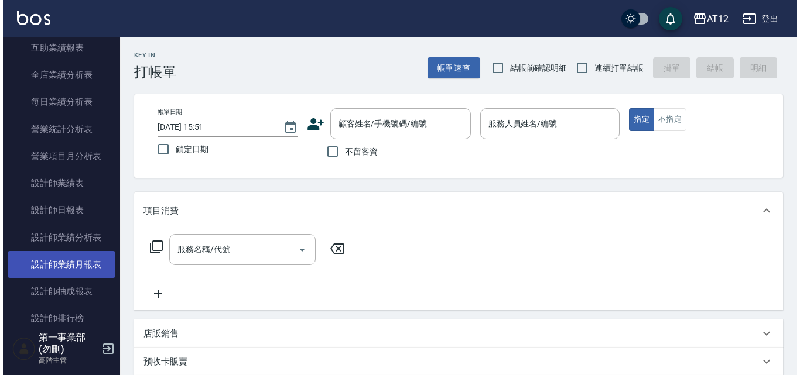
scroll to position [351, 0]
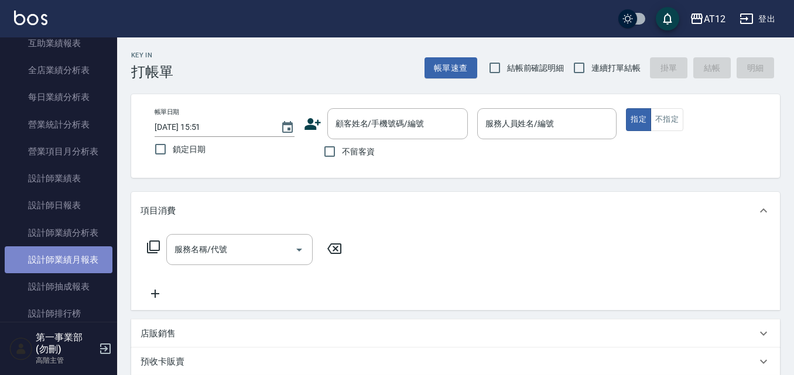
click at [77, 256] on link "設計師業績月報表" at bounding box center [59, 260] width 108 height 27
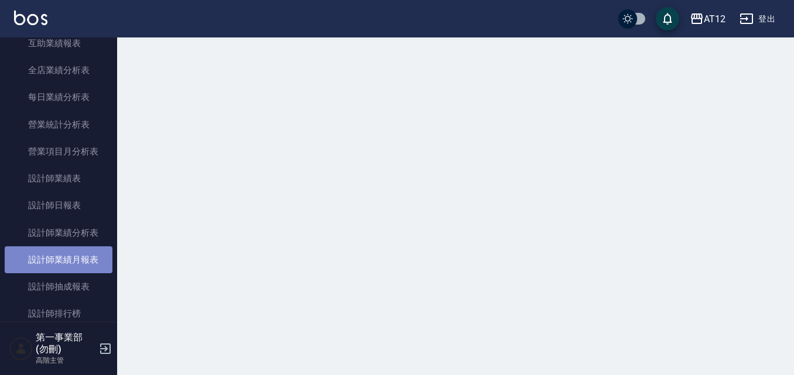
click at [77, 256] on link "設計師業績月報表" at bounding box center [59, 260] width 108 height 27
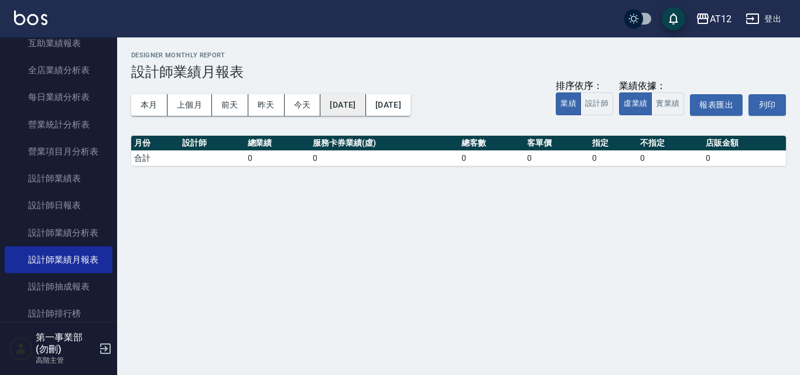
click at [365, 103] on button "[DATE]" at bounding box center [342, 105] width 45 height 22
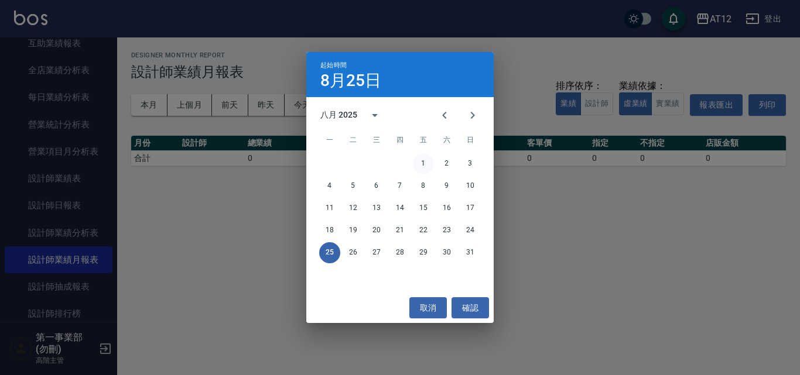
click at [422, 165] on button "1" at bounding box center [423, 163] width 21 height 21
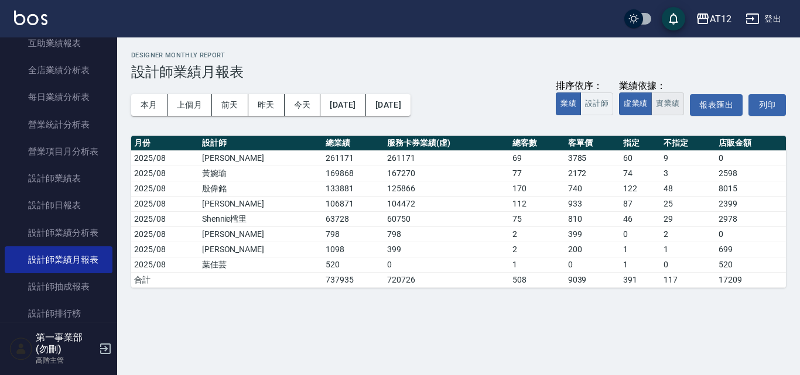
click at [673, 101] on button "實業績" at bounding box center [667, 104] width 33 height 23
click at [726, 22] on div "AT12" at bounding box center [721, 19] width 22 height 15
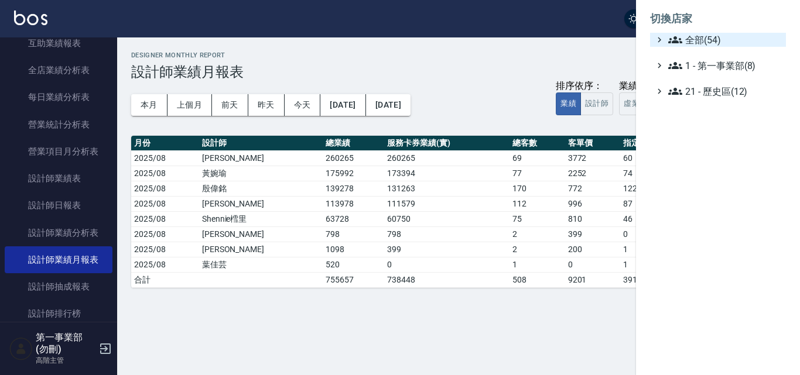
click at [709, 40] on span "全部(54)" at bounding box center [724, 40] width 113 height 14
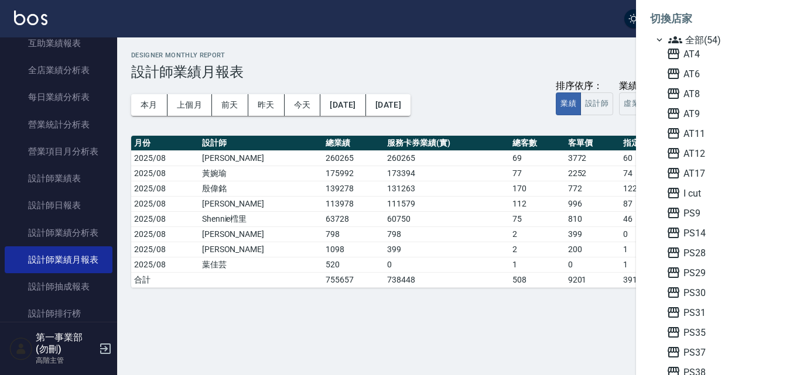
drag, startPoint x: 792, startPoint y: 256, endPoint x: 784, endPoint y: 256, distance: 8.2
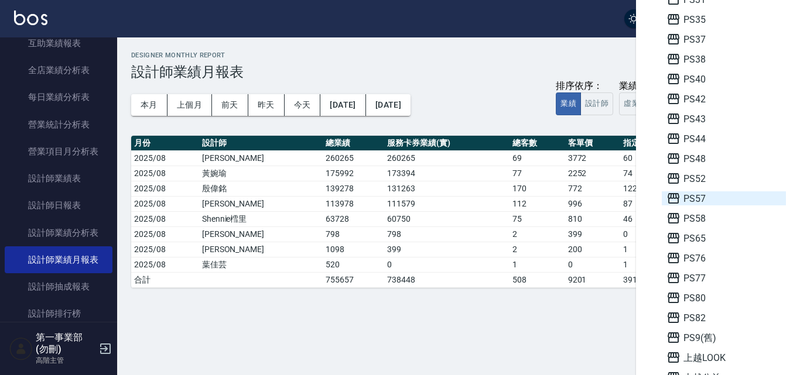
scroll to position [293, 0]
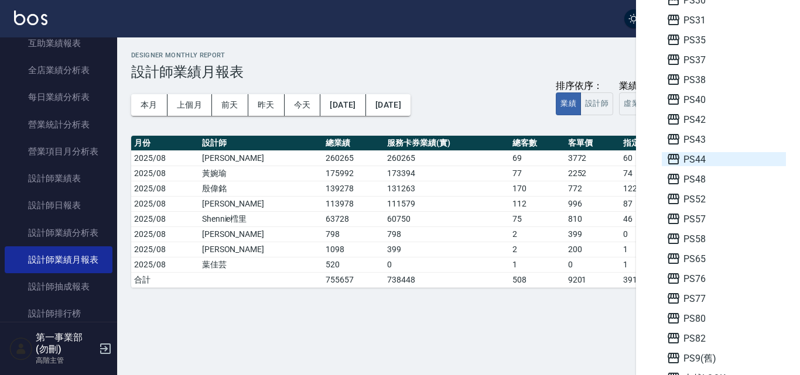
click at [696, 156] on span "PS44" at bounding box center [723, 159] width 115 height 14
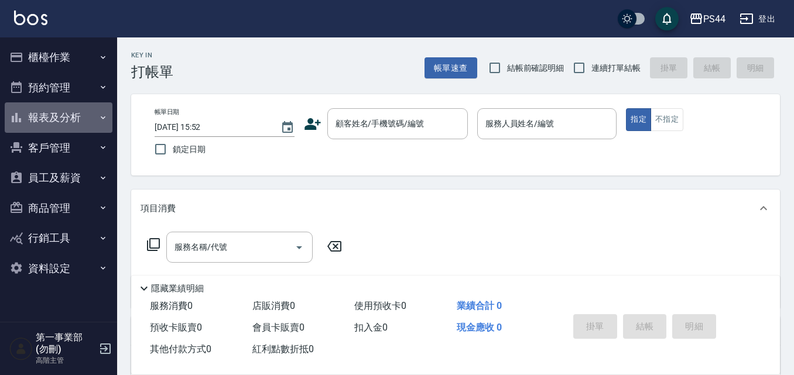
click at [104, 115] on icon "button" at bounding box center [102, 117] width 9 height 9
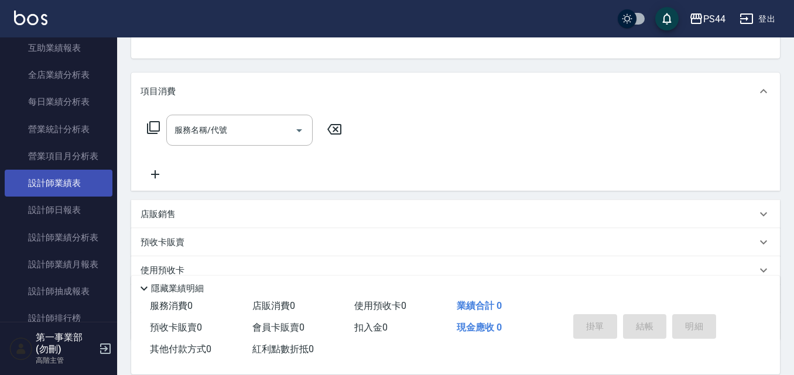
scroll to position [351, 0]
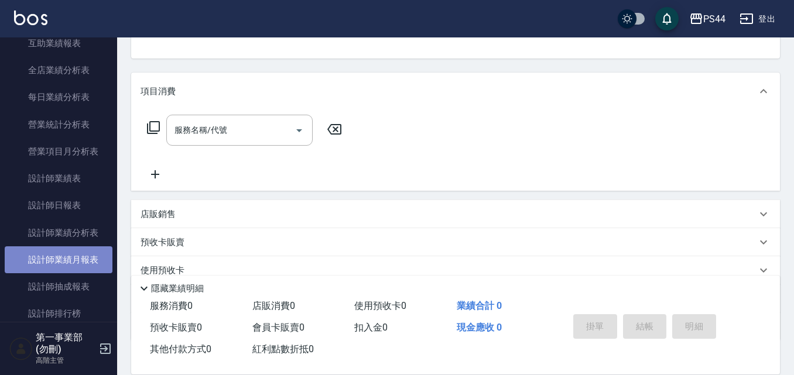
click at [87, 257] on link "設計師業績月報表" at bounding box center [59, 260] width 108 height 27
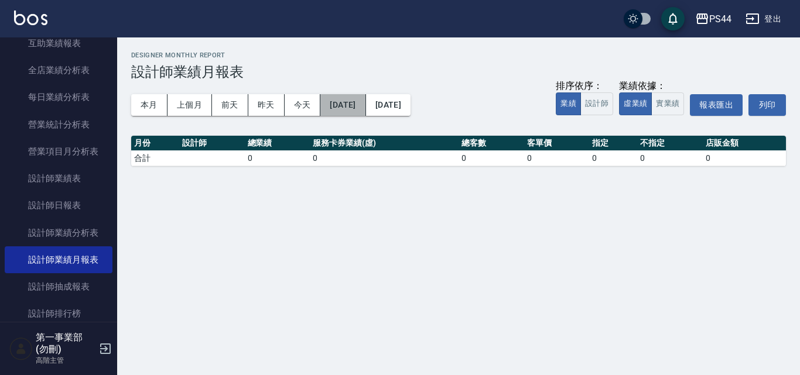
click at [365, 102] on button "[DATE]" at bounding box center [342, 105] width 45 height 22
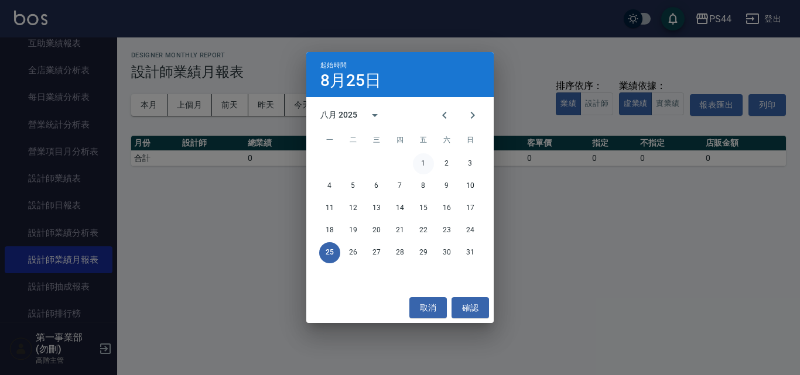
click at [424, 165] on button "1" at bounding box center [423, 163] width 21 height 21
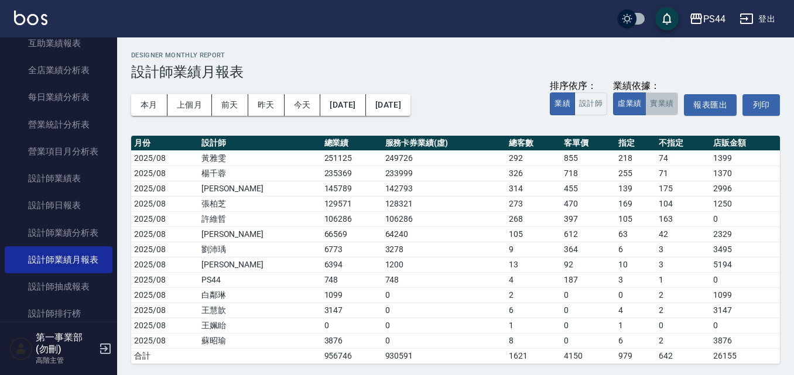
click at [656, 106] on button "實業績" at bounding box center [661, 104] width 33 height 23
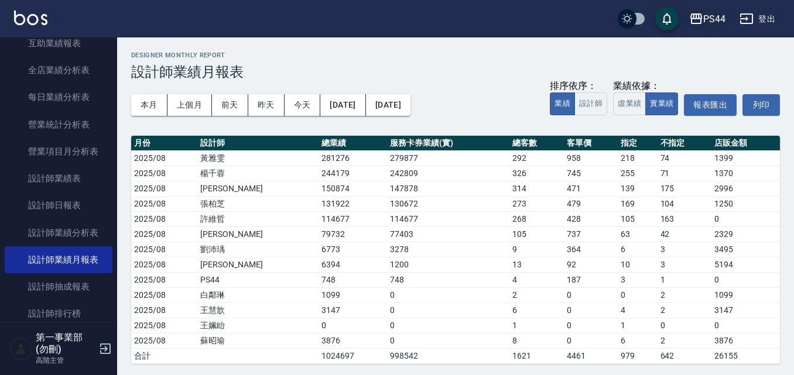
click at [717, 16] on div "PS44" at bounding box center [714, 19] width 22 height 15
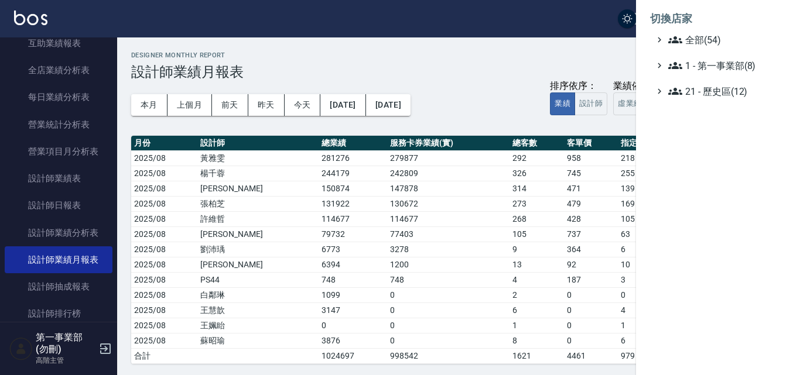
click at [707, 32] on li "切換店家" at bounding box center [718, 19] width 136 height 28
click at [710, 36] on span "全部(54)" at bounding box center [724, 40] width 113 height 14
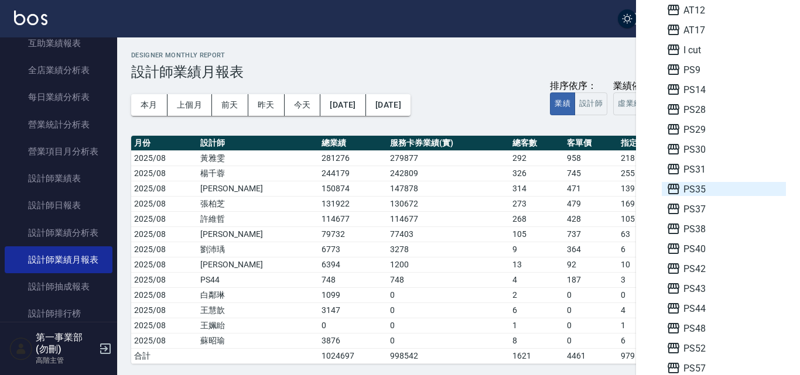
scroll to position [117, 0]
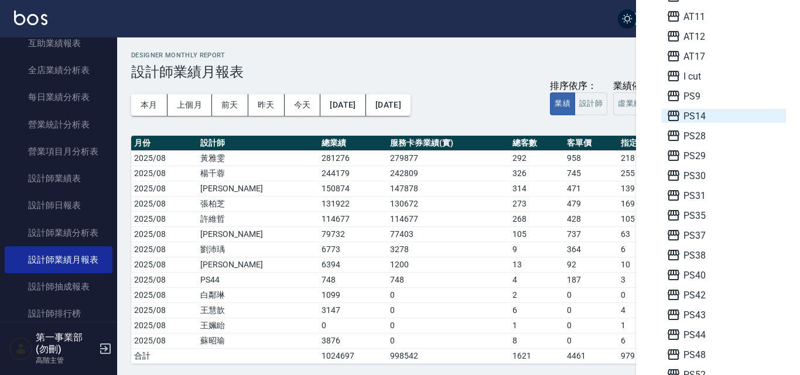
click at [694, 118] on span "PS14" at bounding box center [723, 116] width 115 height 14
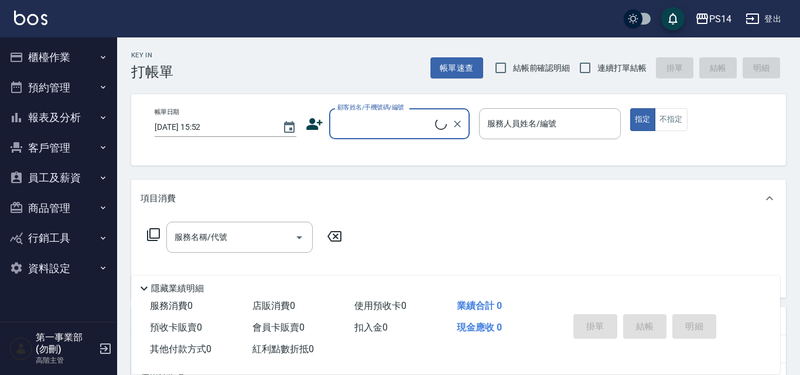
click at [101, 114] on icon "button" at bounding box center [102, 117] width 9 height 9
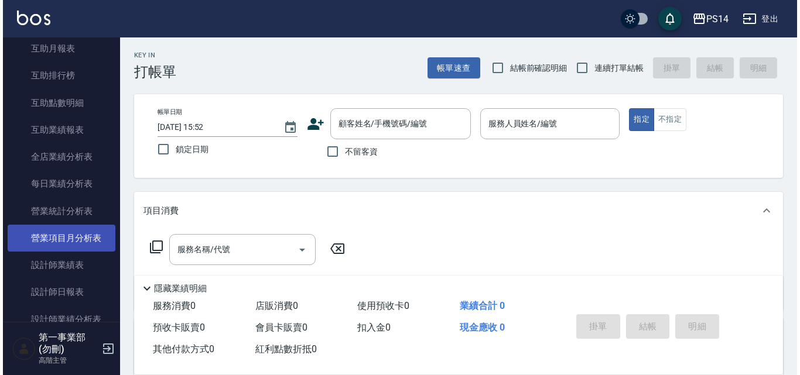
scroll to position [293, 0]
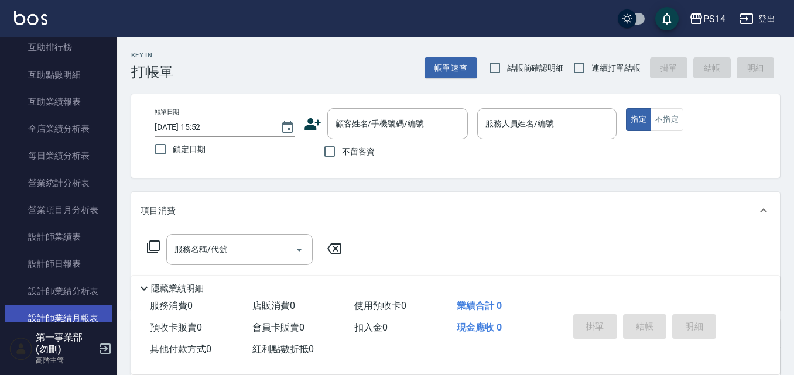
click at [75, 314] on link "設計師業績月報表" at bounding box center [59, 318] width 108 height 27
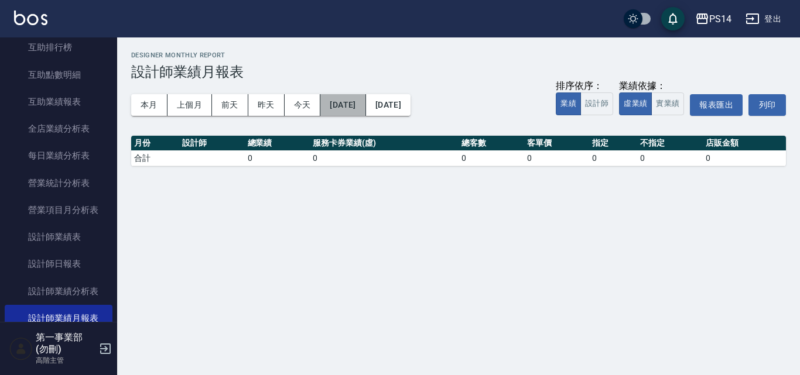
click at [365, 101] on button "[DATE]" at bounding box center [342, 105] width 45 height 22
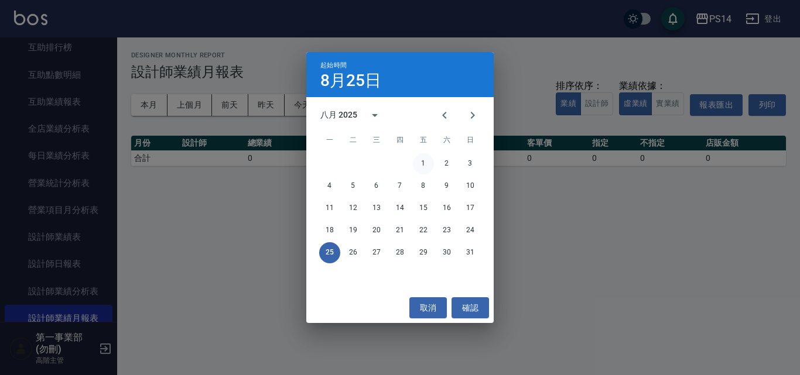
click at [423, 161] on button "1" at bounding box center [423, 163] width 21 height 21
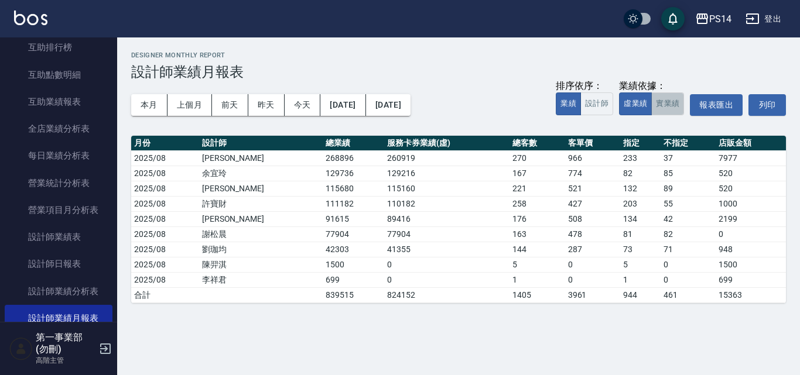
click at [675, 105] on button "實業績" at bounding box center [667, 104] width 33 height 23
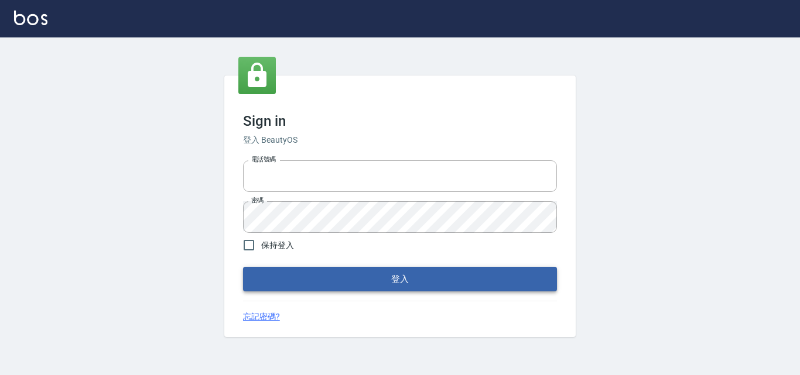
type input "0422211177"
click at [392, 274] on button "登入" at bounding box center [400, 279] width 314 height 25
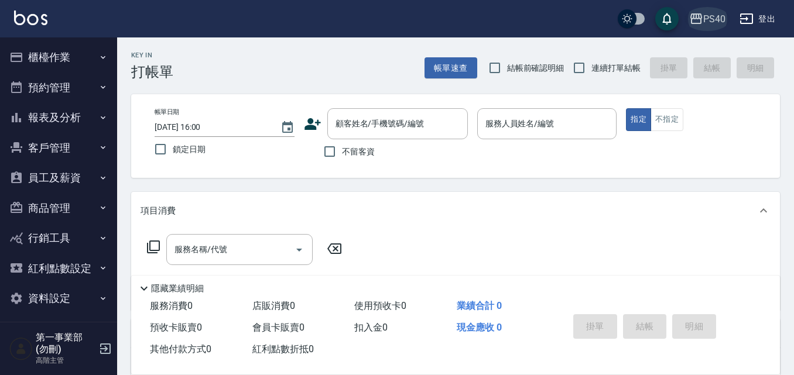
click at [719, 17] on div "PS40" at bounding box center [714, 19] width 22 height 15
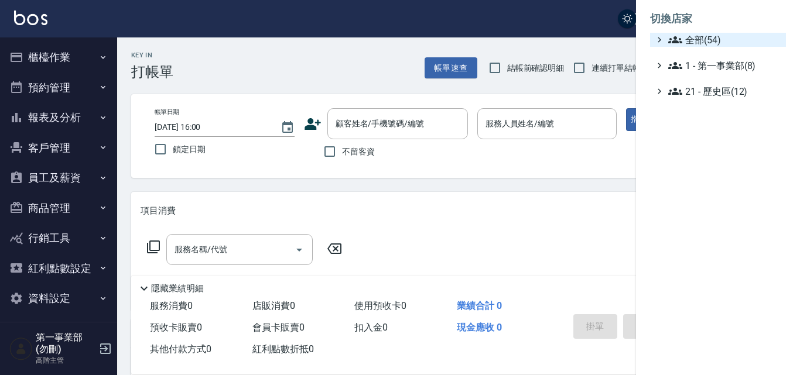
click at [714, 40] on span "全部(54)" at bounding box center [724, 40] width 113 height 14
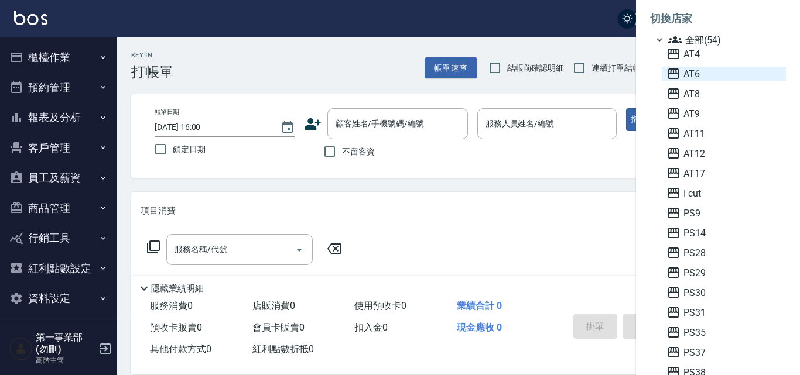
click at [697, 74] on span "AT6" at bounding box center [723, 74] width 115 height 14
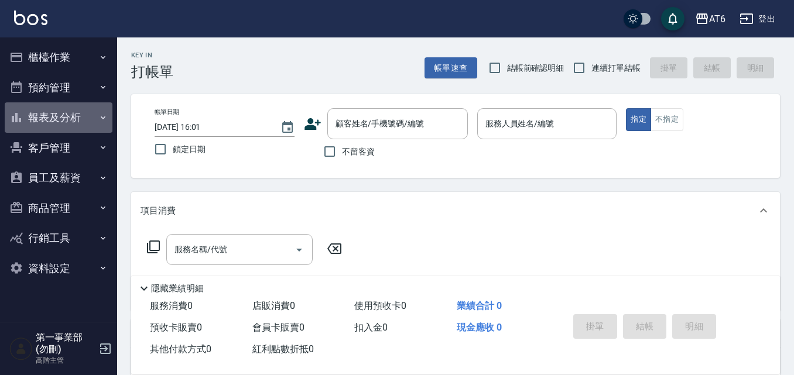
click at [102, 116] on icon "button" at bounding box center [102, 117] width 9 height 9
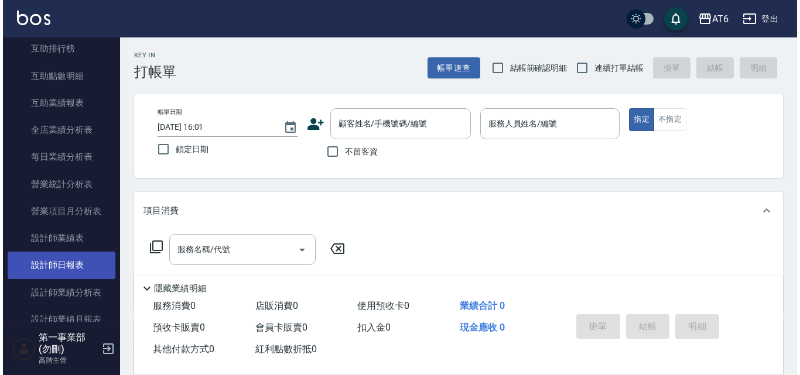
scroll to position [293, 0]
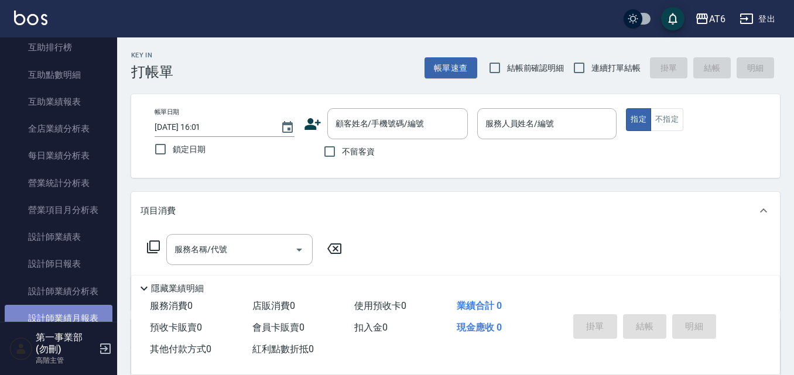
click at [83, 318] on link "設計師業績月報表" at bounding box center [59, 318] width 108 height 27
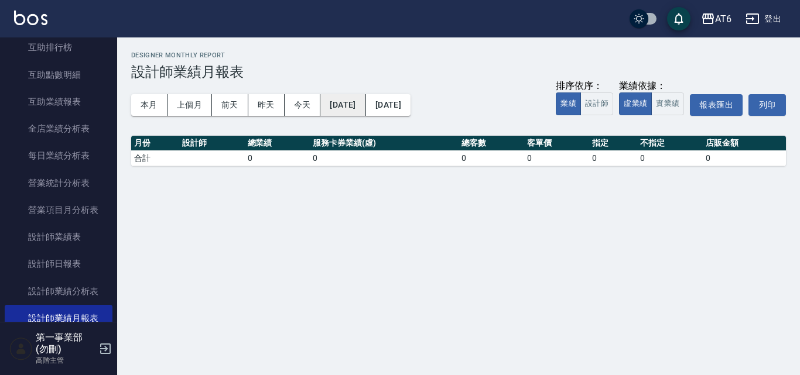
click at [365, 102] on button "[DATE]" at bounding box center [342, 105] width 45 height 22
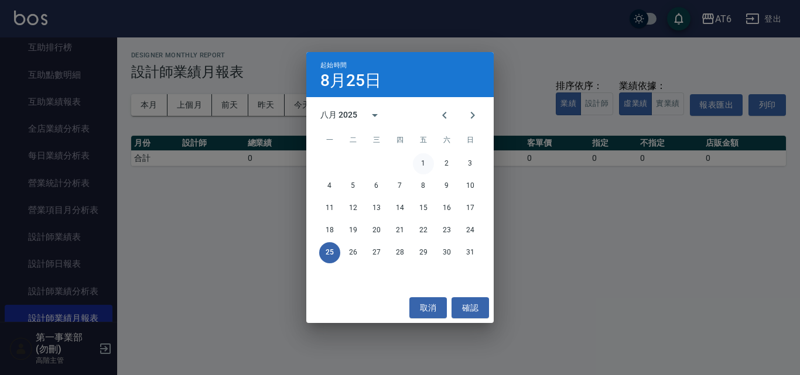
click at [425, 163] on button "1" at bounding box center [423, 163] width 21 height 21
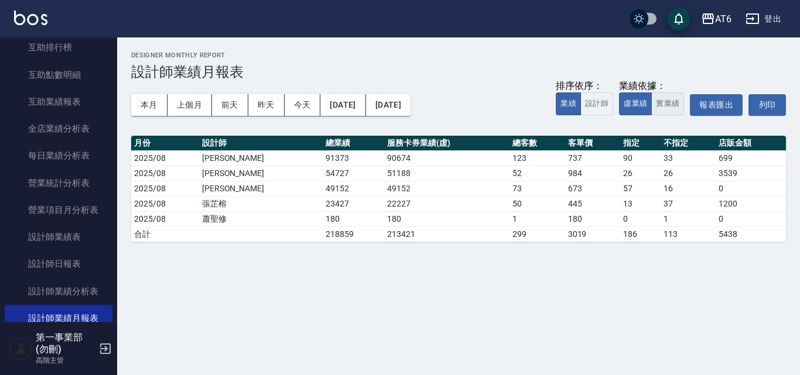
click at [666, 104] on button "實業績" at bounding box center [667, 104] width 33 height 23
click at [631, 106] on button "虛業績" at bounding box center [635, 104] width 33 height 23
click at [719, 17] on div "AT6" at bounding box center [723, 19] width 16 height 15
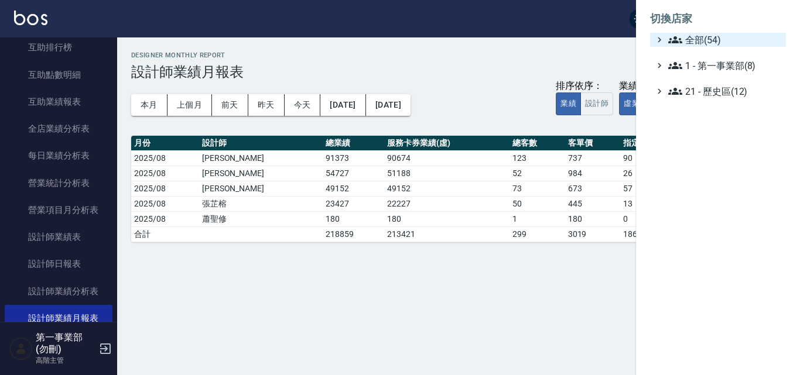
click at [716, 45] on span "全部(54)" at bounding box center [724, 40] width 113 height 14
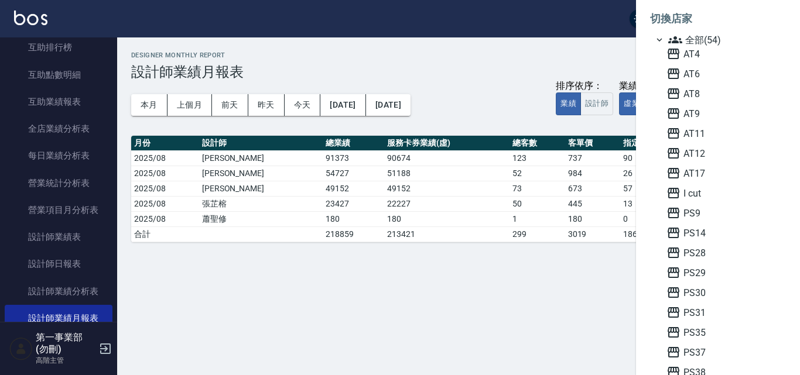
scroll to position [59, 0]
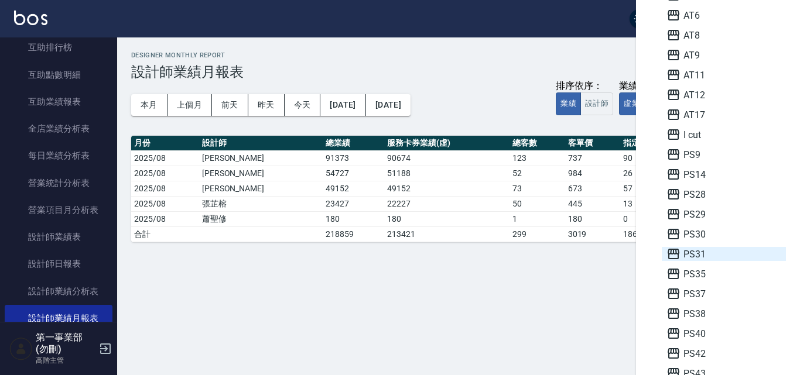
click at [717, 255] on span "PS31" at bounding box center [723, 254] width 115 height 14
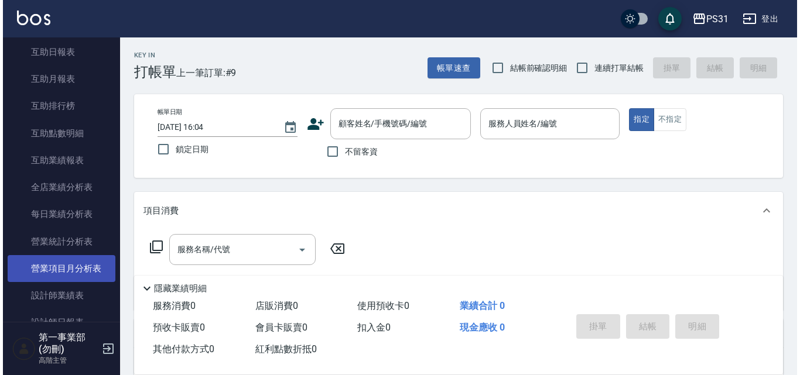
scroll to position [351, 0]
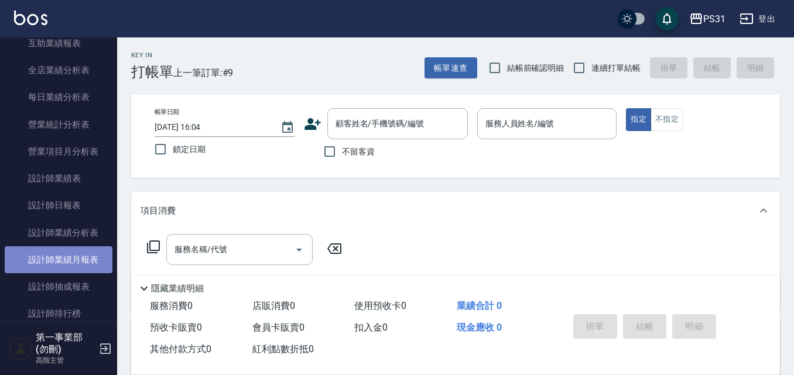
click at [77, 259] on link "設計師業績月報表" at bounding box center [59, 260] width 108 height 27
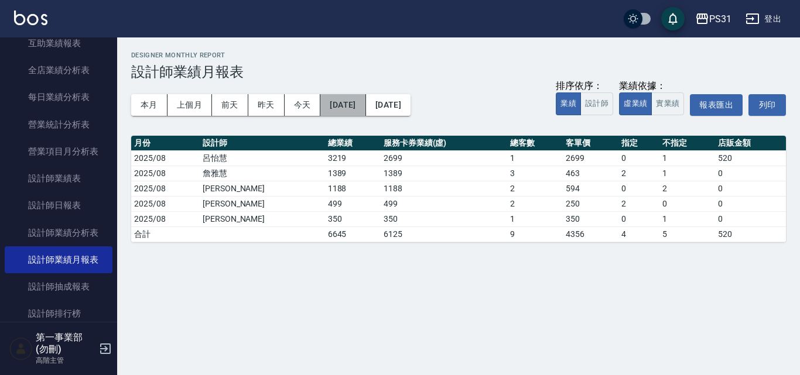
click at [365, 102] on button "[DATE]" at bounding box center [342, 105] width 45 height 22
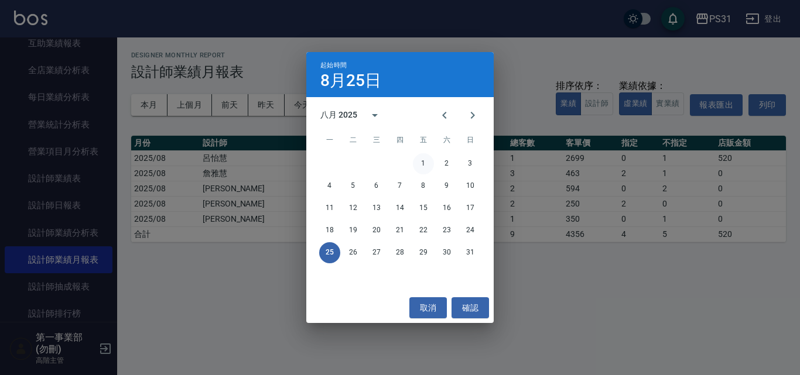
click at [422, 160] on button "1" at bounding box center [423, 163] width 21 height 21
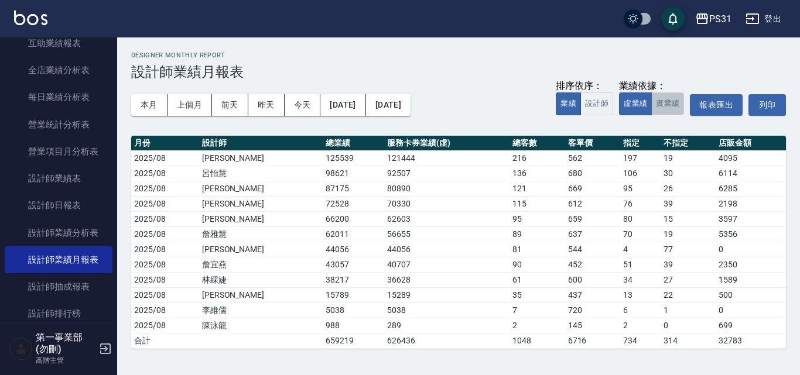
click at [669, 103] on button "實業績" at bounding box center [667, 104] width 33 height 23
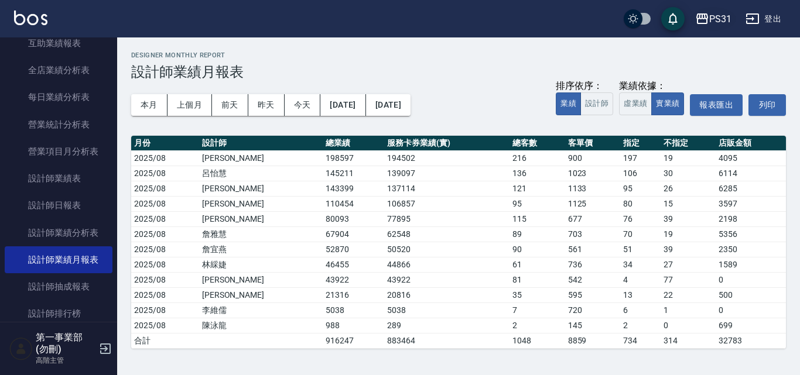
click at [719, 15] on div "PS31" at bounding box center [720, 19] width 22 height 15
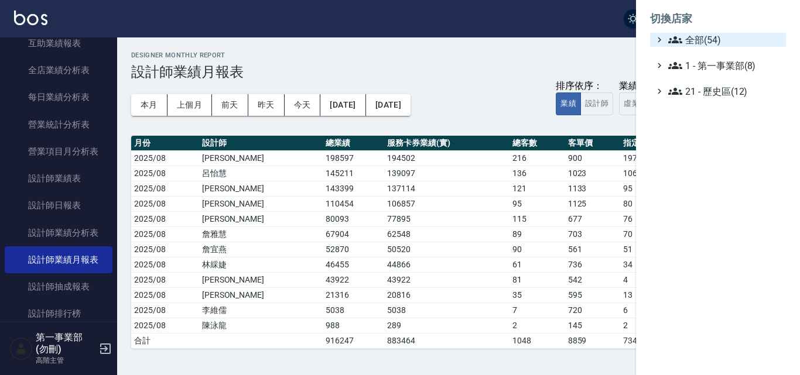
click at [708, 39] on span "全部(54)" at bounding box center [724, 40] width 113 height 14
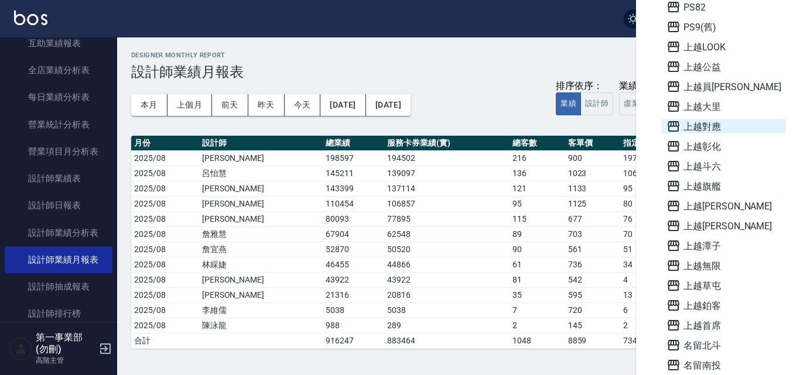
scroll to position [644, 0]
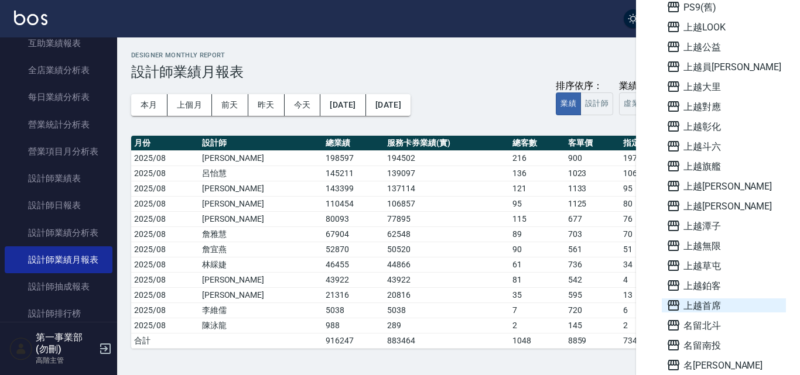
click at [708, 306] on span "上越首席" at bounding box center [723, 306] width 115 height 14
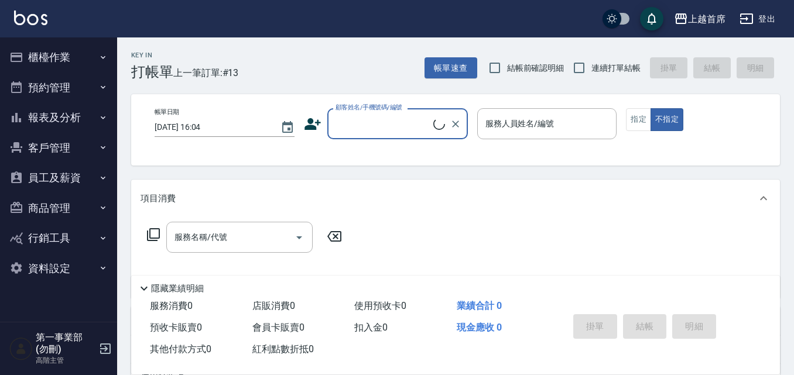
click at [104, 116] on icon "button" at bounding box center [102, 117] width 9 height 9
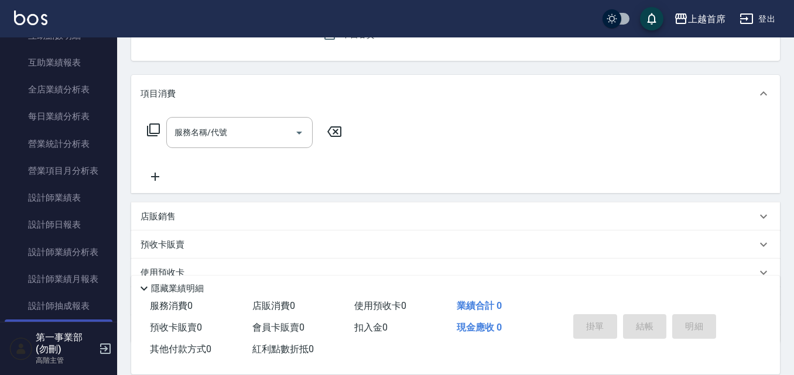
scroll to position [351, 0]
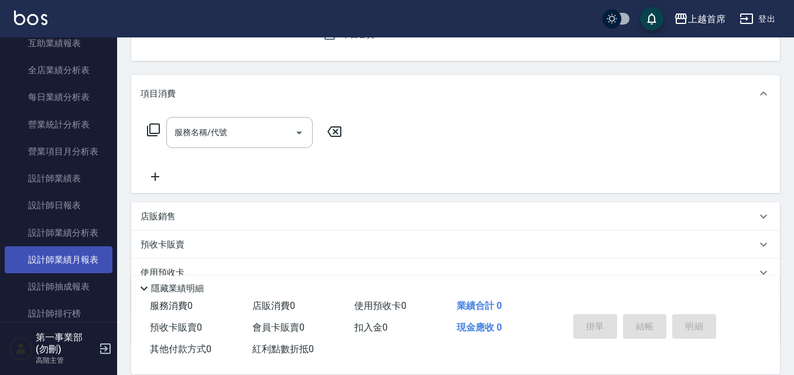
click at [79, 256] on link "設計師業績月報表" at bounding box center [59, 260] width 108 height 27
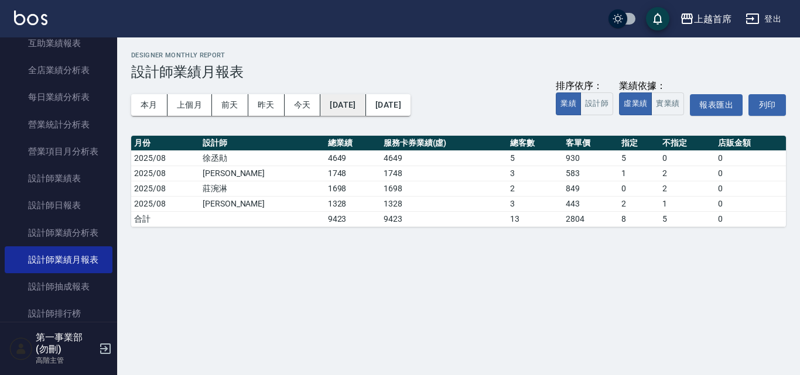
click at [365, 102] on button "[DATE]" at bounding box center [342, 105] width 45 height 22
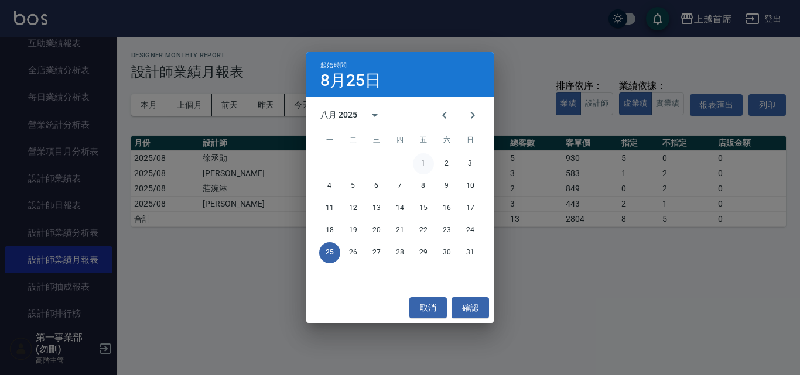
click at [422, 160] on button "1" at bounding box center [423, 163] width 21 height 21
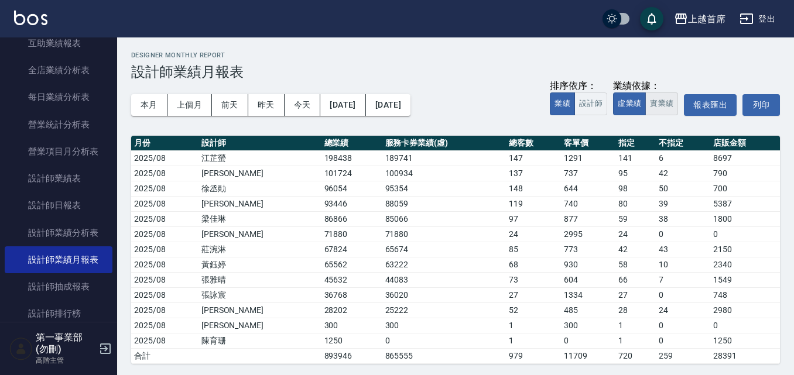
click at [667, 102] on button "實業績" at bounding box center [661, 104] width 33 height 23
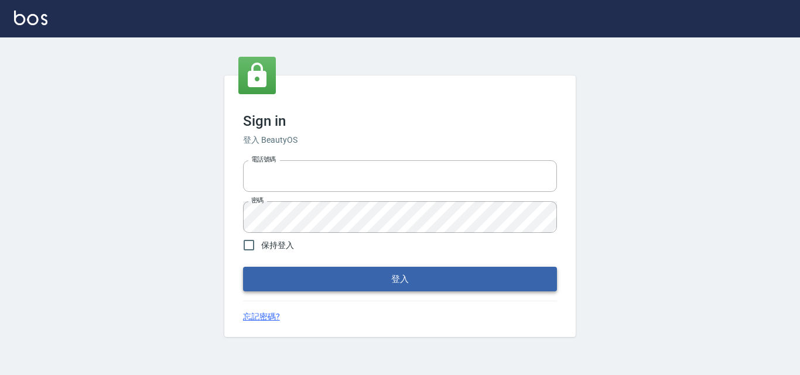
type input "0422211177"
click at [388, 279] on button "登入" at bounding box center [400, 279] width 314 height 25
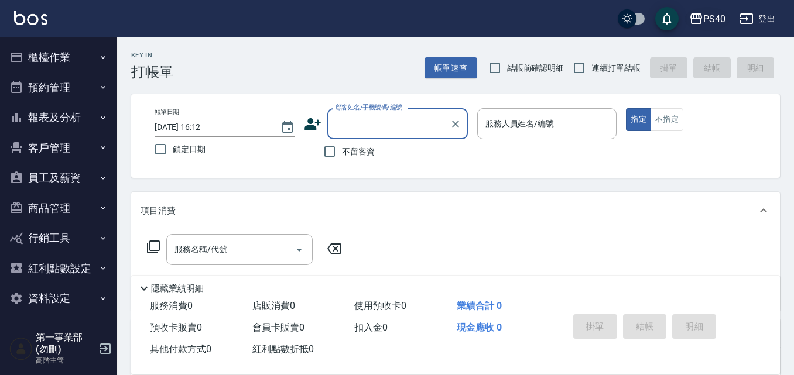
click at [719, 21] on div "PS40" at bounding box center [714, 19] width 22 height 15
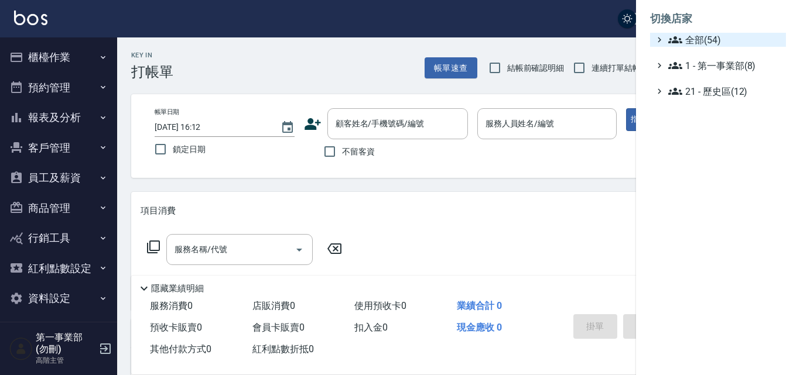
click at [721, 40] on span "全部(54)" at bounding box center [724, 40] width 113 height 14
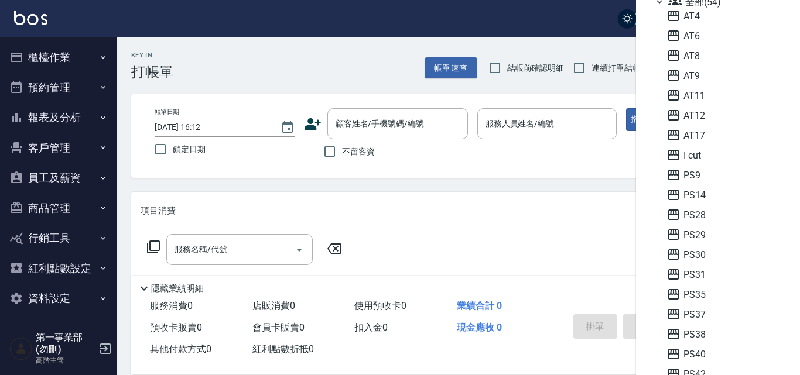
scroll to position [59, 0]
click at [700, 211] on span "PS29" at bounding box center [723, 214] width 115 height 14
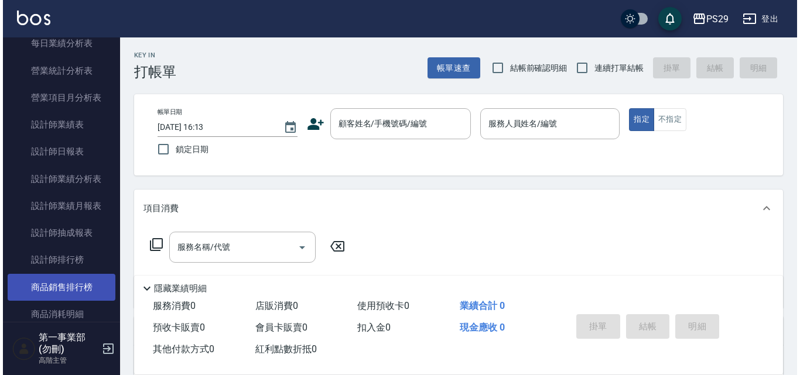
scroll to position [410, 0]
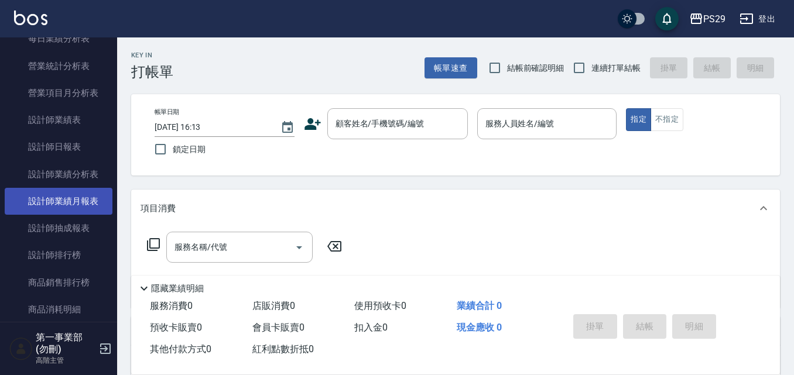
click at [86, 202] on link "設計師業績月報表" at bounding box center [59, 201] width 108 height 27
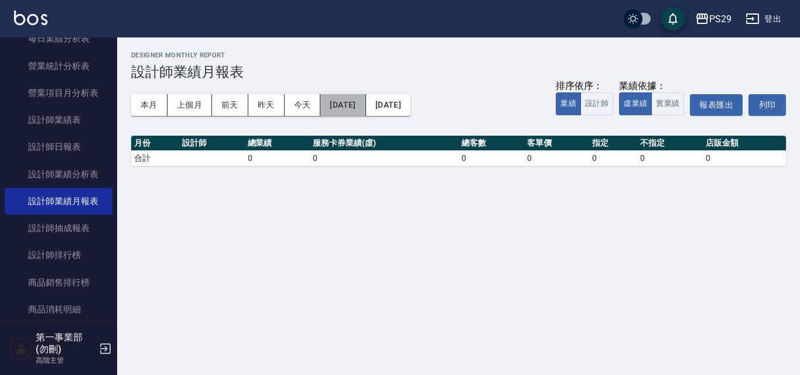
click at [365, 100] on button "[DATE]" at bounding box center [342, 105] width 45 height 22
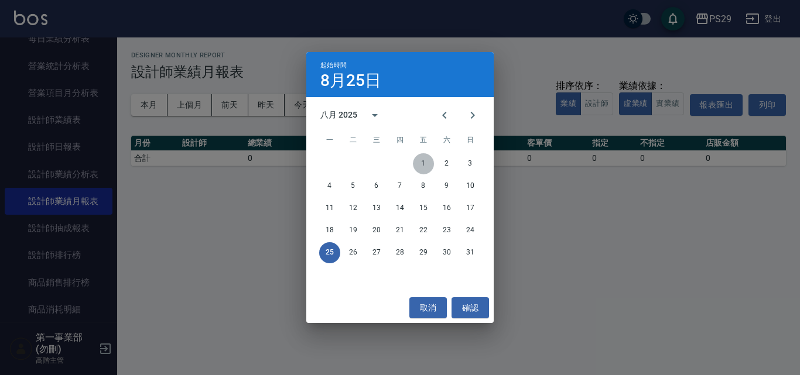
click at [424, 162] on button "1" at bounding box center [423, 163] width 21 height 21
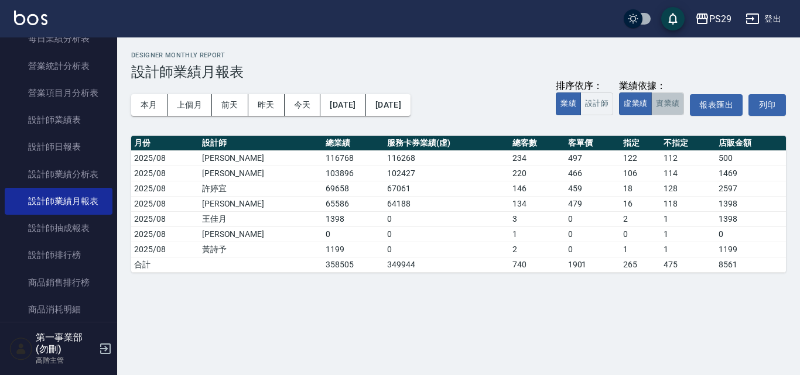
click at [668, 109] on button "實業績" at bounding box center [667, 104] width 33 height 23
click at [723, 17] on div "PS29" at bounding box center [720, 19] width 22 height 15
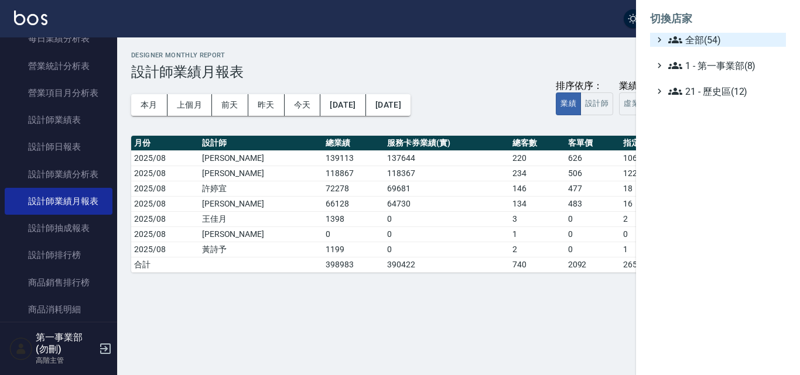
click at [705, 40] on span "全部(54)" at bounding box center [724, 40] width 113 height 14
